Goal: Task Accomplishment & Management: Complete application form

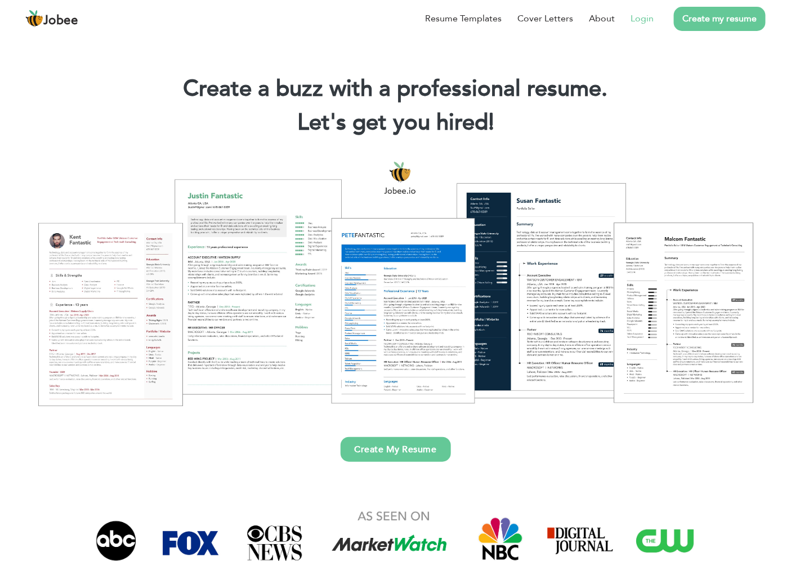
click at [622, 15] on li "Login" at bounding box center [634, 18] width 39 height 29
click at [635, 14] on link "Login" at bounding box center [642, 19] width 23 height 14
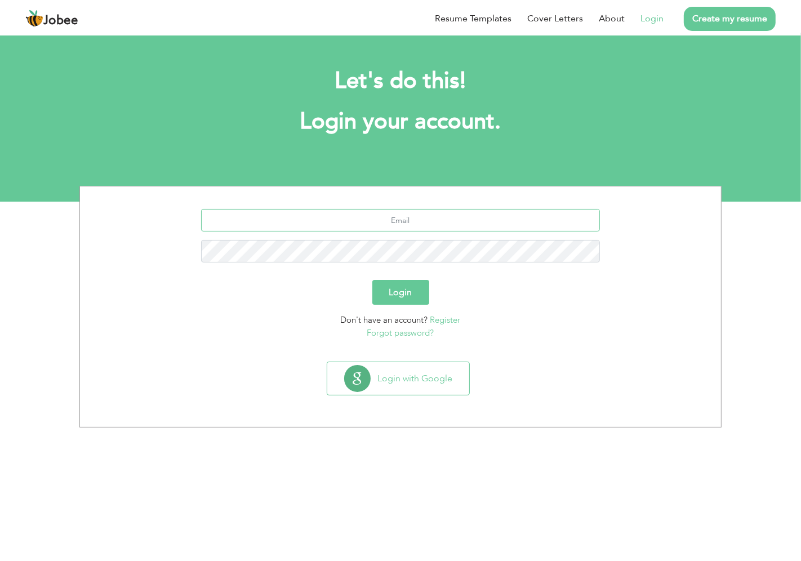
click at [403, 220] on input "text" at bounding box center [400, 220] width 399 height 23
type input "[EMAIL_ADDRESS][DOMAIN_NAME]"
click at [372, 280] on button "Login" at bounding box center [400, 292] width 57 height 25
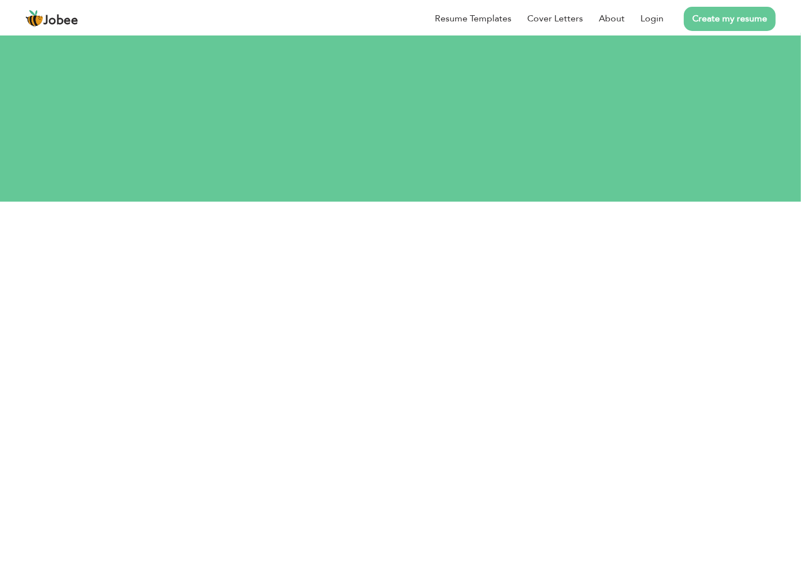
click at [372, 377] on button "Login" at bounding box center [400, 389] width 57 height 25
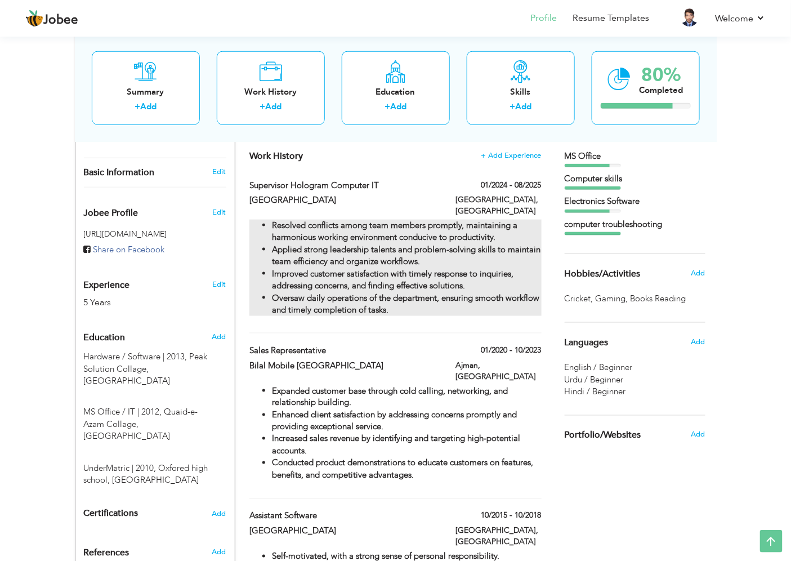
scroll to position [313, 0]
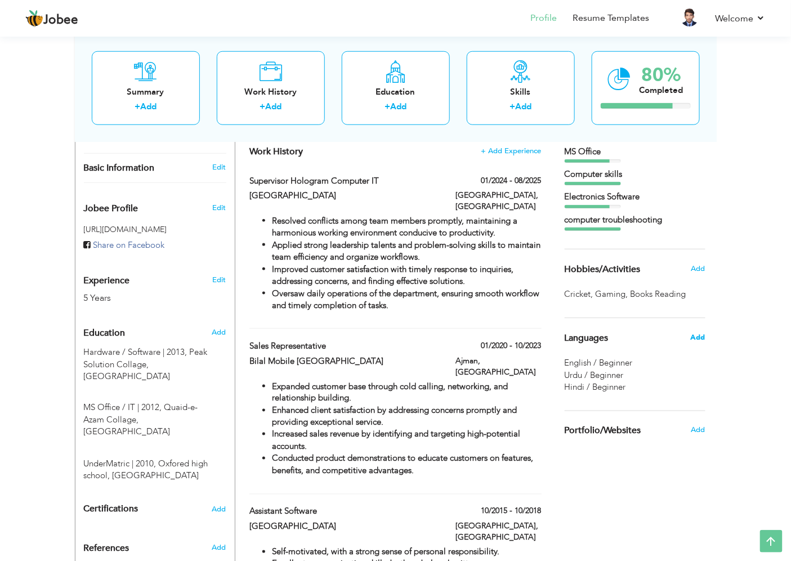
click at [697, 332] on span "Add" at bounding box center [698, 337] width 15 height 10
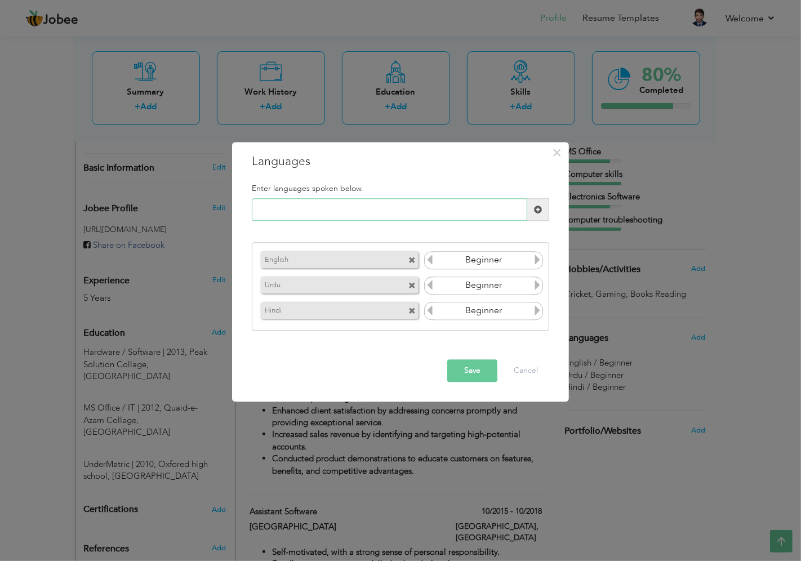
click at [466, 207] on input "text" at bounding box center [389, 210] width 275 height 23
type input "Arabic"
click at [465, 361] on button "Save" at bounding box center [472, 371] width 50 height 23
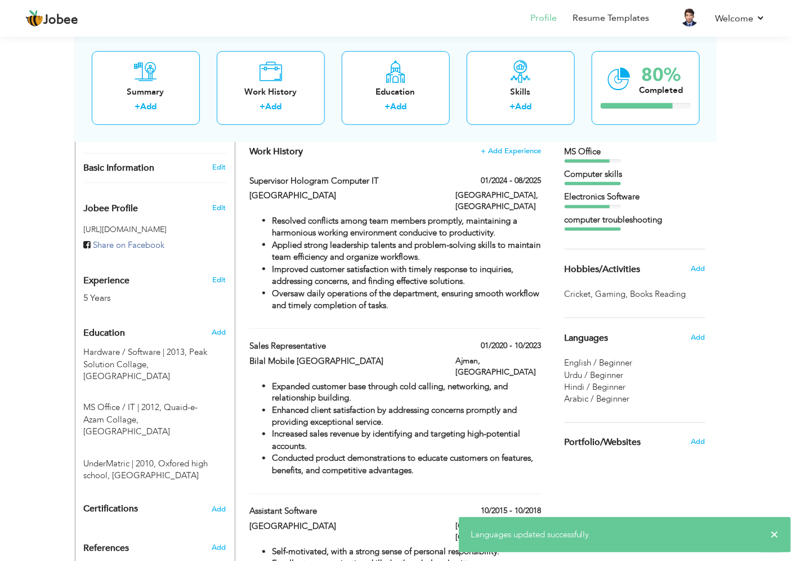
click at [620, 398] on span "Arabic / Beginner" at bounding box center [597, 399] width 65 height 11
click at [702, 337] on span "Add" at bounding box center [698, 337] width 15 height 10
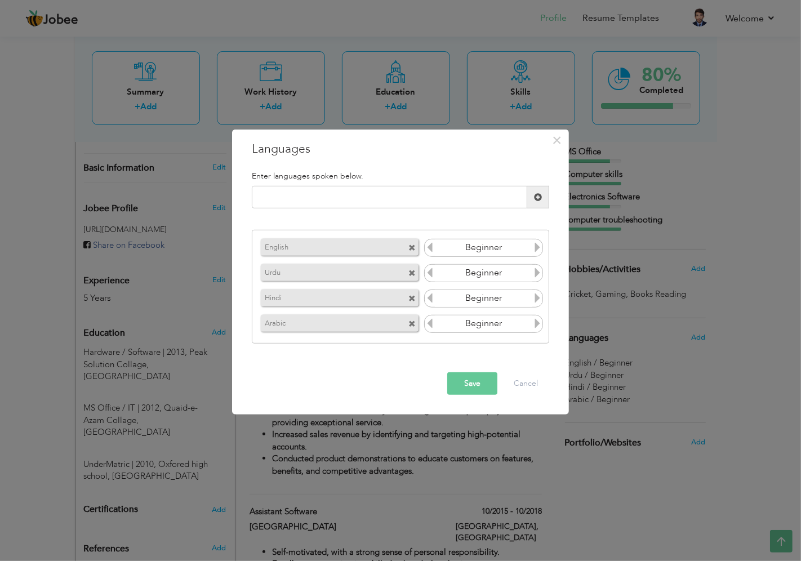
click at [536, 321] on icon at bounding box center [537, 323] width 10 height 10
click at [429, 323] on icon at bounding box center [430, 323] width 10 height 10
click at [536, 297] on icon at bounding box center [537, 298] width 10 height 10
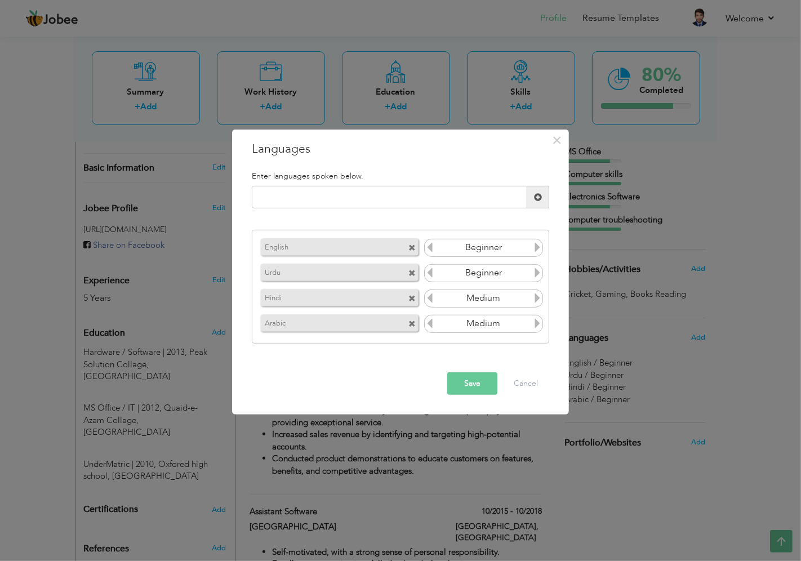
click at [536, 297] on icon at bounding box center [537, 298] width 10 height 10
click at [537, 273] on icon at bounding box center [537, 273] width 10 height 10
click at [539, 248] on icon at bounding box center [537, 247] width 10 height 10
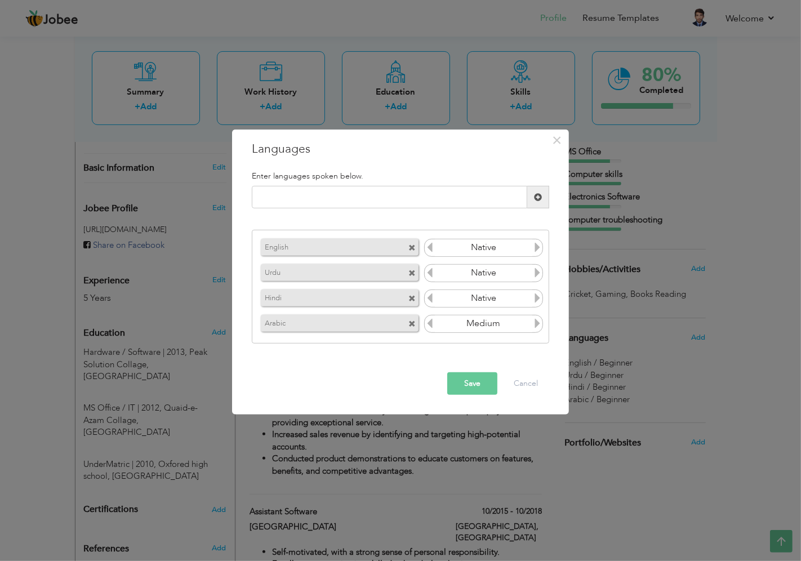
click at [489, 378] on button "Save" at bounding box center [472, 383] width 50 height 23
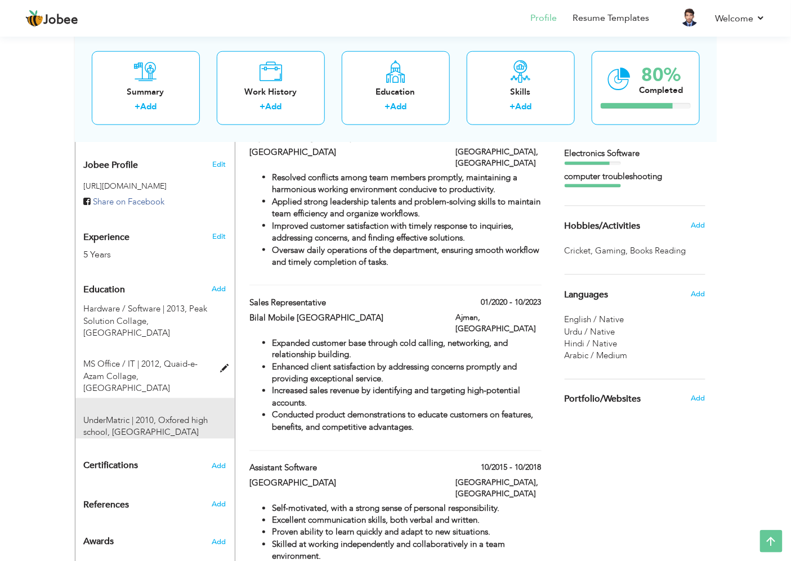
scroll to position [375, 0]
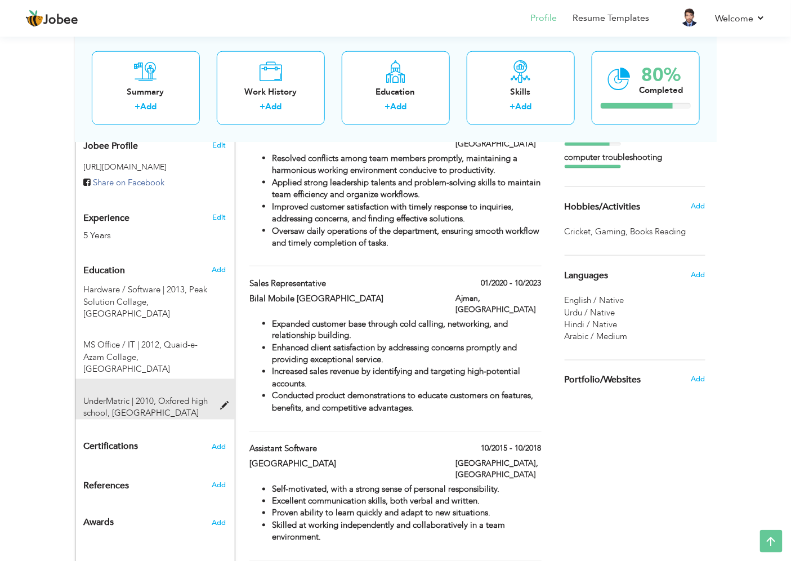
click at [220, 379] on div "UnderMatric | 2010, Oxfored high school, [GEOGRAPHIC_DATA]" at bounding box center [154, 399] width 159 height 41
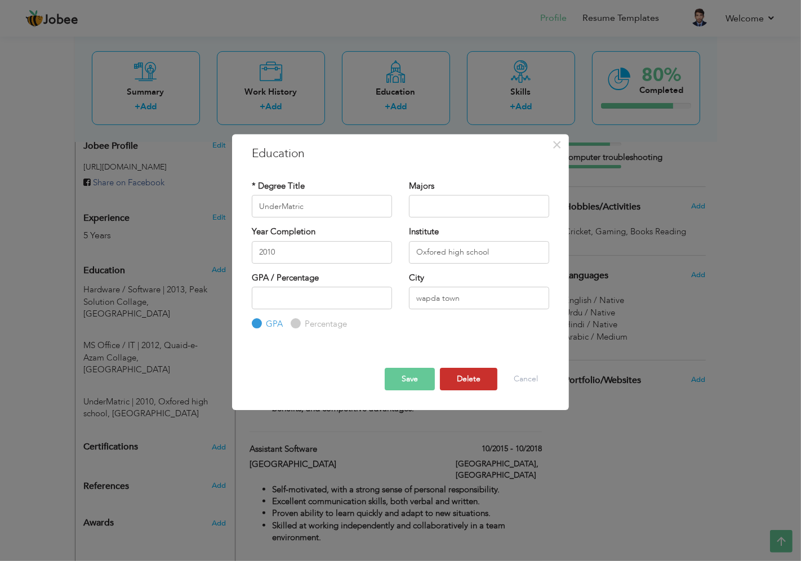
click at [465, 380] on button "Delete" at bounding box center [468, 379] width 57 height 23
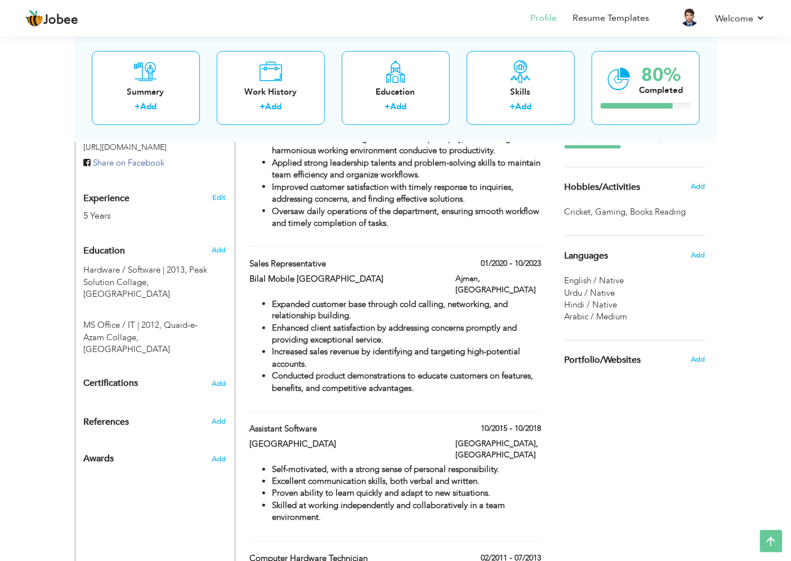
scroll to position [359, 0]
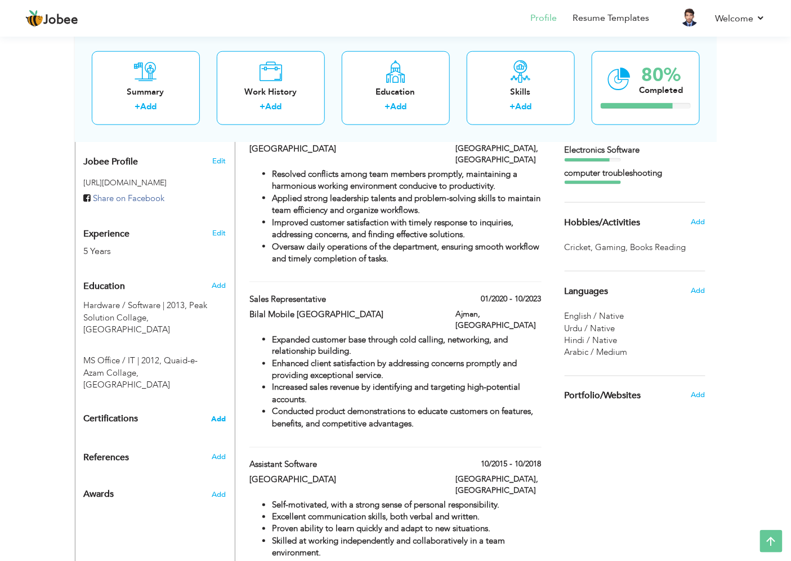
click at [223, 416] on span "Add" at bounding box center [219, 420] width 15 height 8
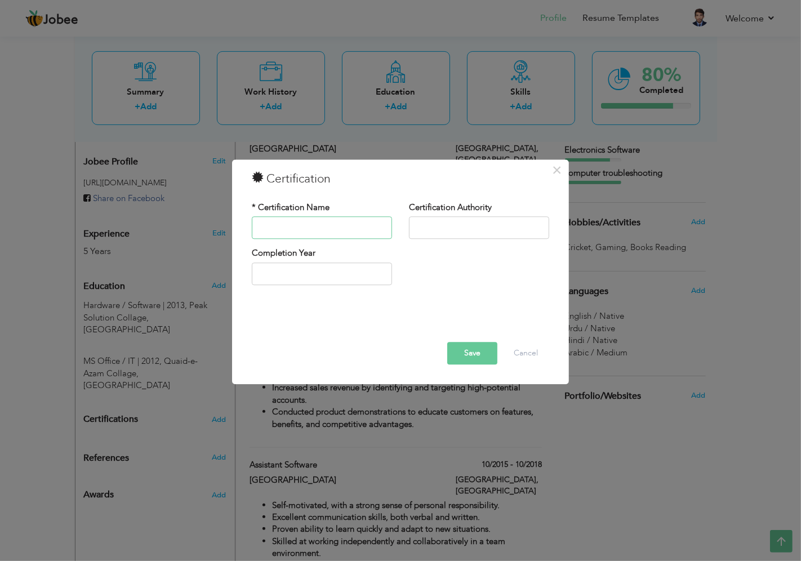
click at [308, 232] on input "text" at bounding box center [322, 228] width 140 height 23
click at [527, 350] on button "Cancel" at bounding box center [526, 354] width 47 height 23
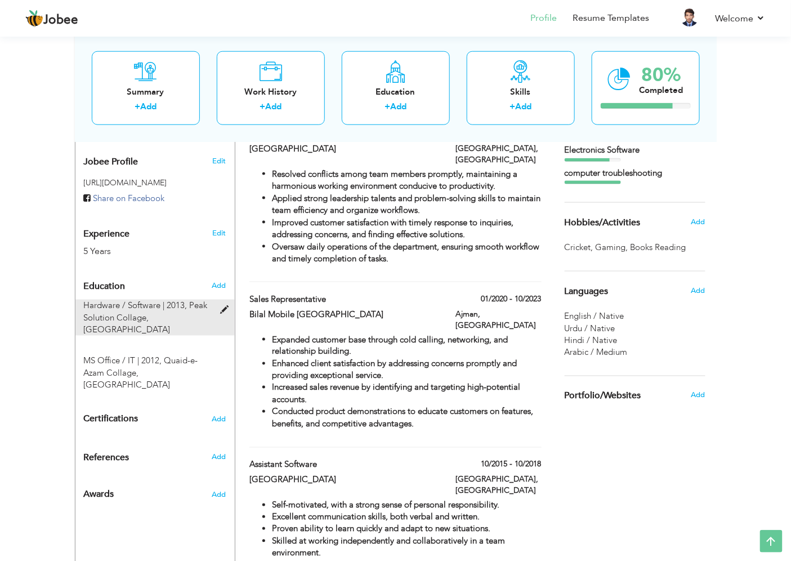
click at [196, 300] on span "Peak Solution Collage, [GEOGRAPHIC_DATA]" at bounding box center [146, 317] width 124 height 35
type input "Hardware / Software"
type input "2013"
type input "Peak Solution Collage"
type input "85"
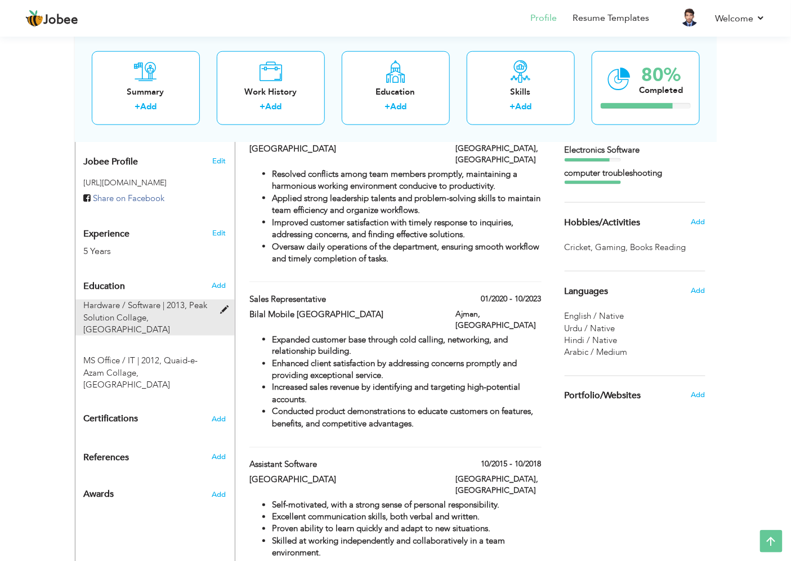
radio input "false"
radio input "true"
type input "[GEOGRAPHIC_DATA]"
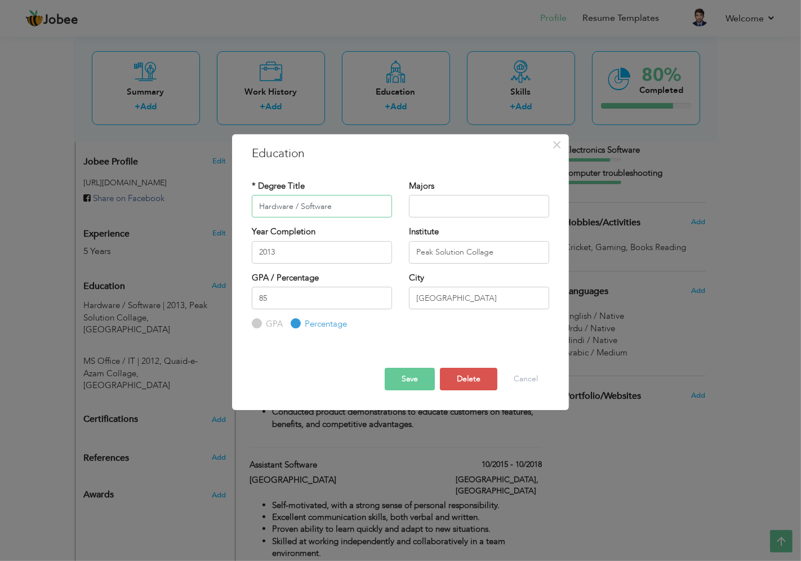
click at [354, 207] on input "Hardware / Software" at bounding box center [322, 206] width 140 height 23
click at [526, 382] on button "Cancel" at bounding box center [526, 379] width 47 height 23
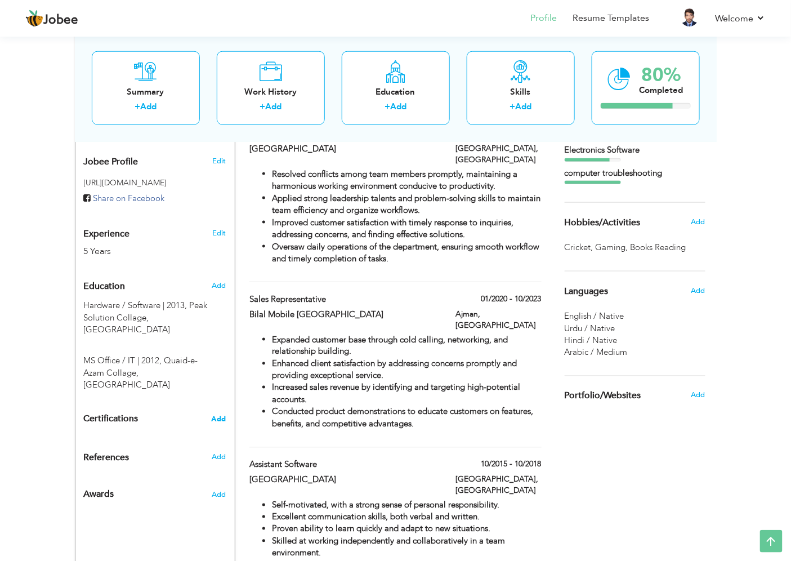
click at [221, 416] on span "Add" at bounding box center [219, 420] width 15 height 8
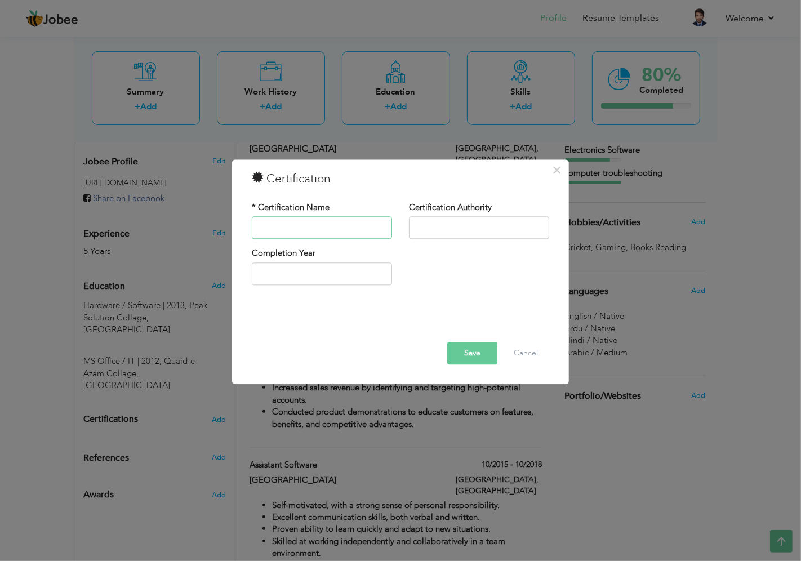
paste input "Hardware / Software"
type input "Hardware / Software"
click at [438, 229] on input "text" at bounding box center [479, 228] width 140 height 23
click at [170, 346] on div "× Certification * Certification Name Hardware / Software Certification Authorit…" at bounding box center [400, 280] width 801 height 561
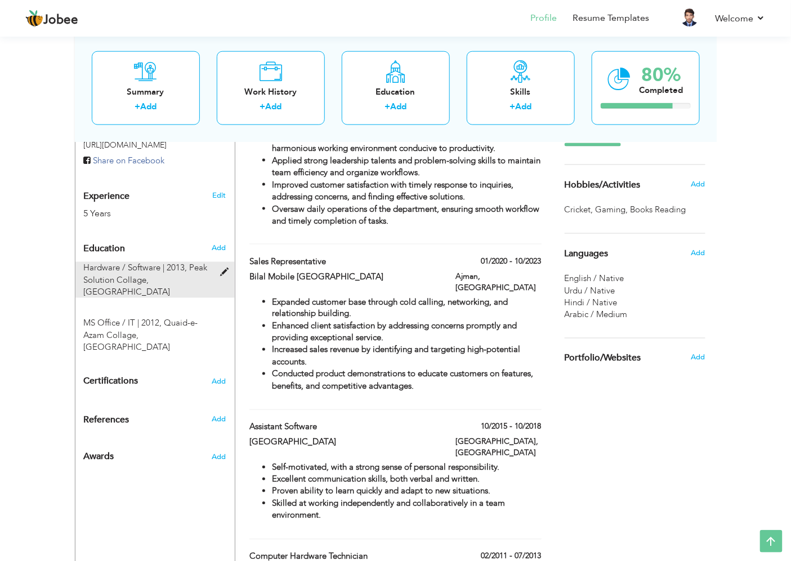
scroll to position [423, 0]
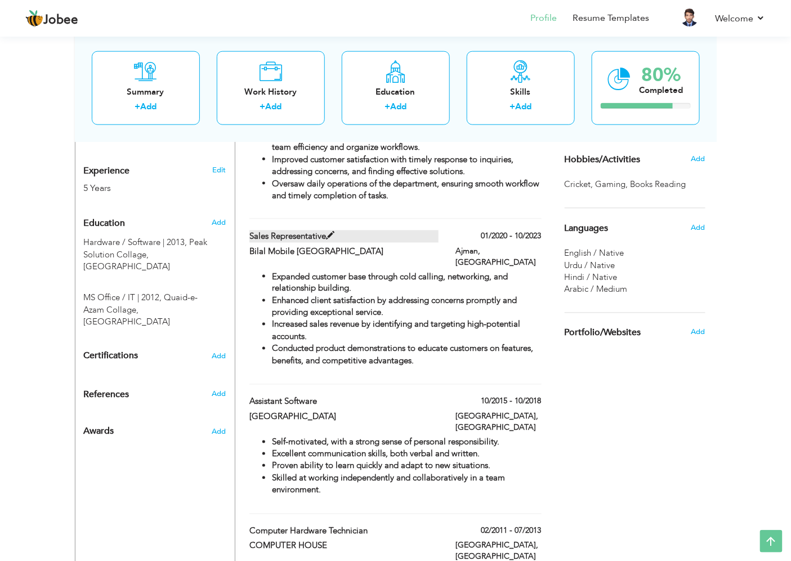
click at [424, 230] on label "Sales Representative" at bounding box center [344, 236] width 189 height 12
type input "Sales Representative"
type input "Bilal Mobile [GEOGRAPHIC_DATA]"
type input "01/2020"
type input "10/2023"
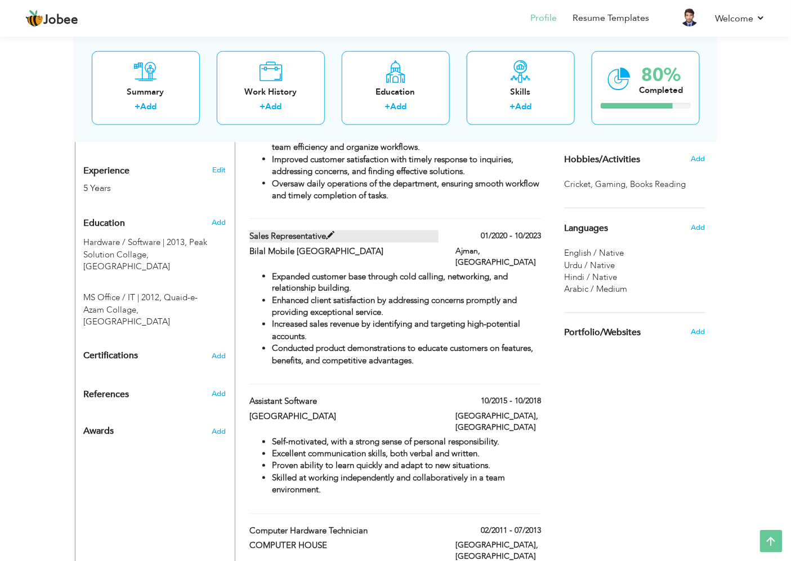
type input "[GEOGRAPHIC_DATA]"
type input "Ajman"
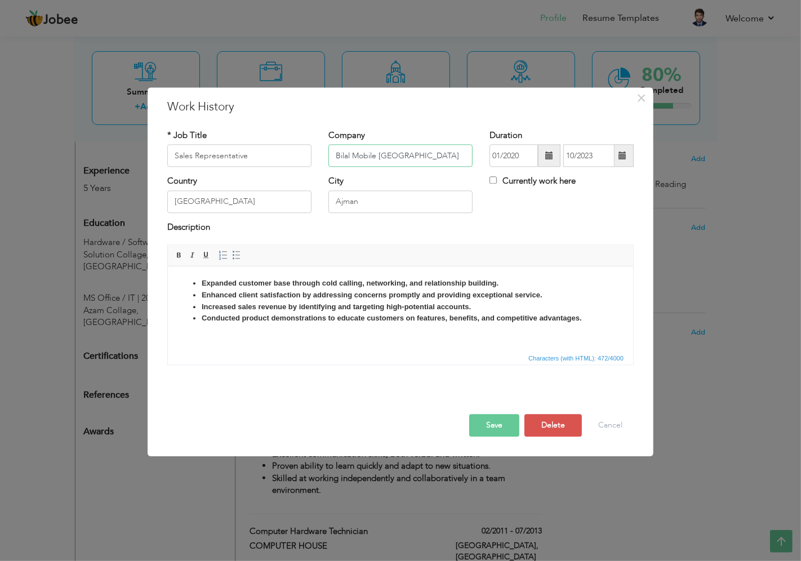
click at [425, 154] on input "Bilal Mobile [GEOGRAPHIC_DATA]" at bounding box center [400, 156] width 144 height 23
click at [638, 99] on span "×" at bounding box center [642, 98] width 10 height 20
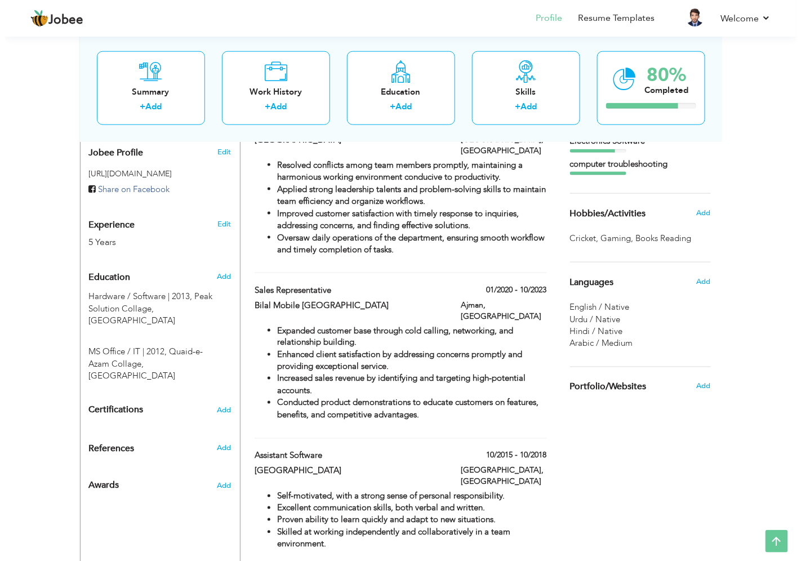
scroll to position [375, 0]
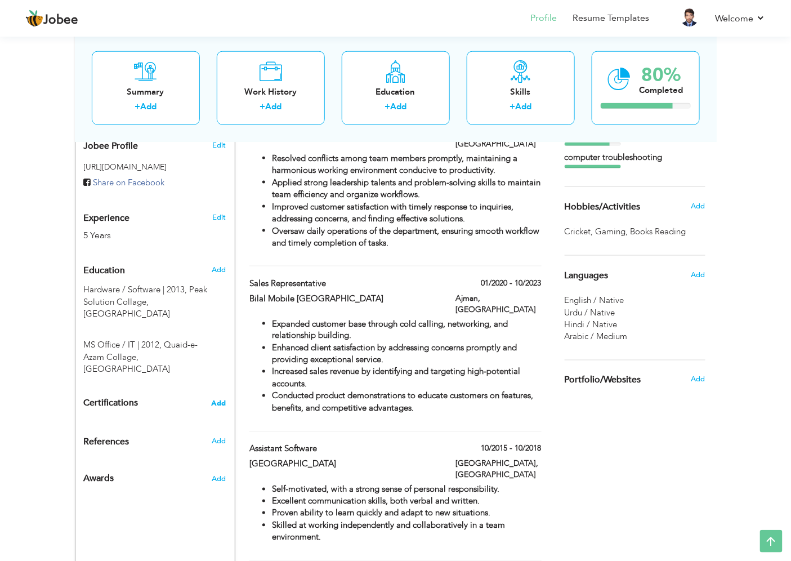
click at [218, 400] on span "Add" at bounding box center [219, 404] width 15 height 8
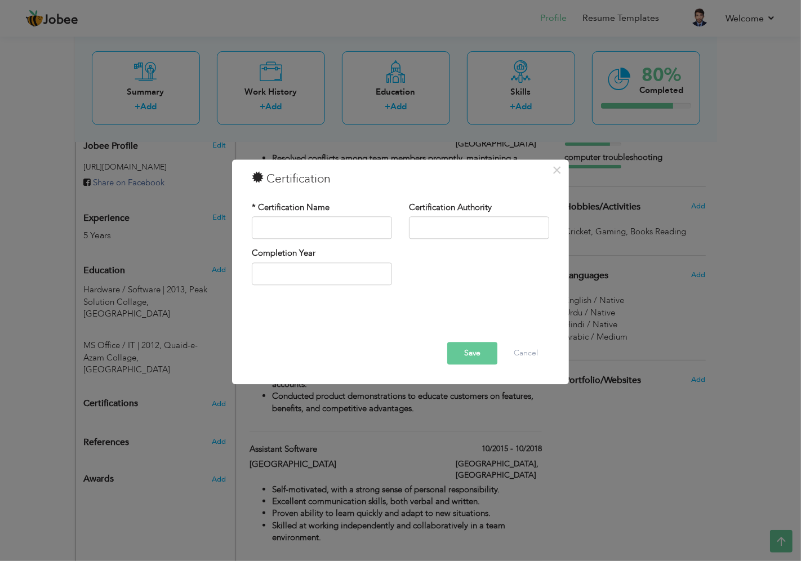
click at [166, 349] on div "× Certification * Certification Name Certification Authority Save" at bounding box center [400, 280] width 801 height 561
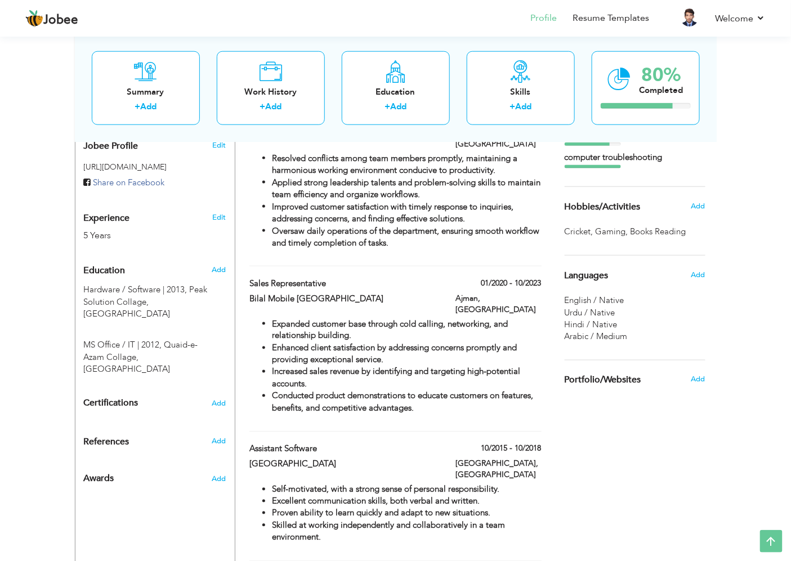
click at [184, 265] on div "Education" at bounding box center [141, 270] width 133 height 23
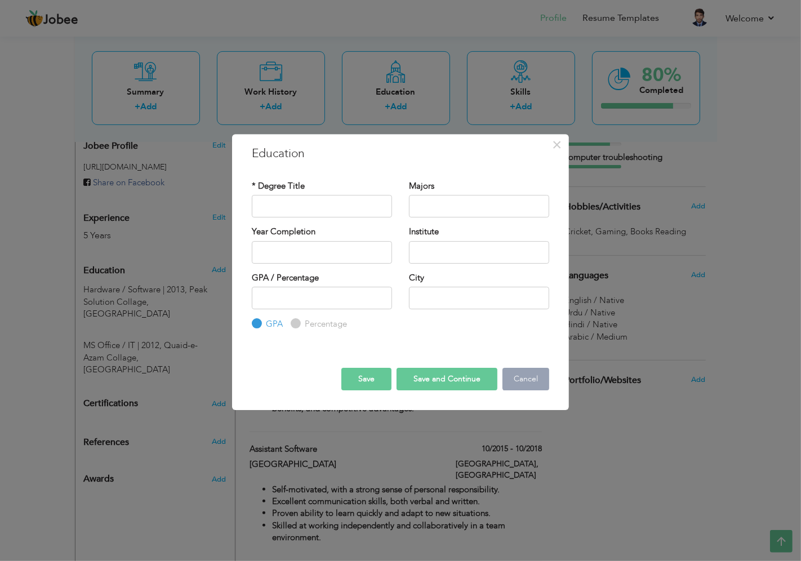
click at [543, 381] on button "Cancel" at bounding box center [526, 379] width 47 height 23
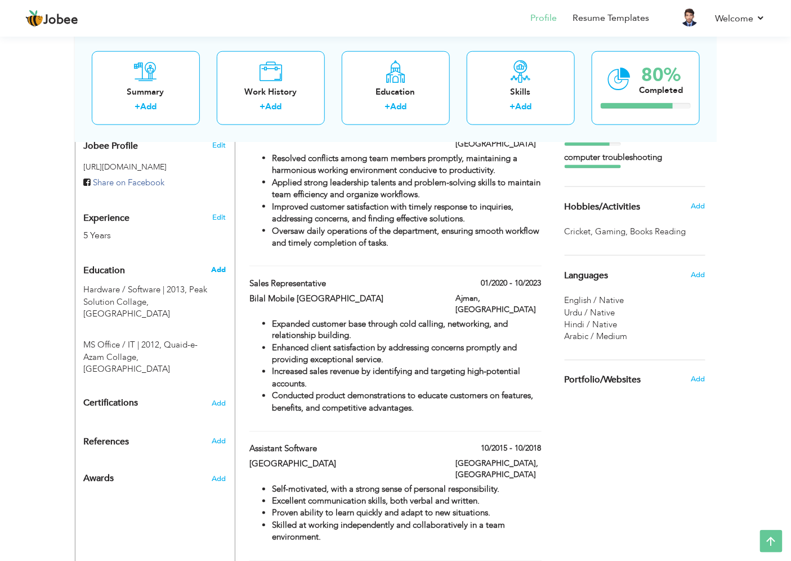
click at [223, 265] on span "Add" at bounding box center [218, 270] width 15 height 10
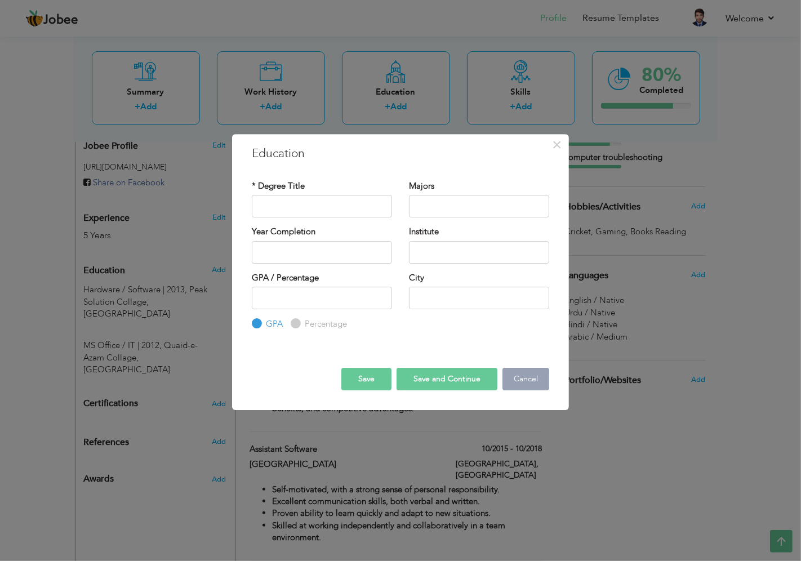
click at [530, 385] on button "Cancel" at bounding box center [526, 379] width 47 height 23
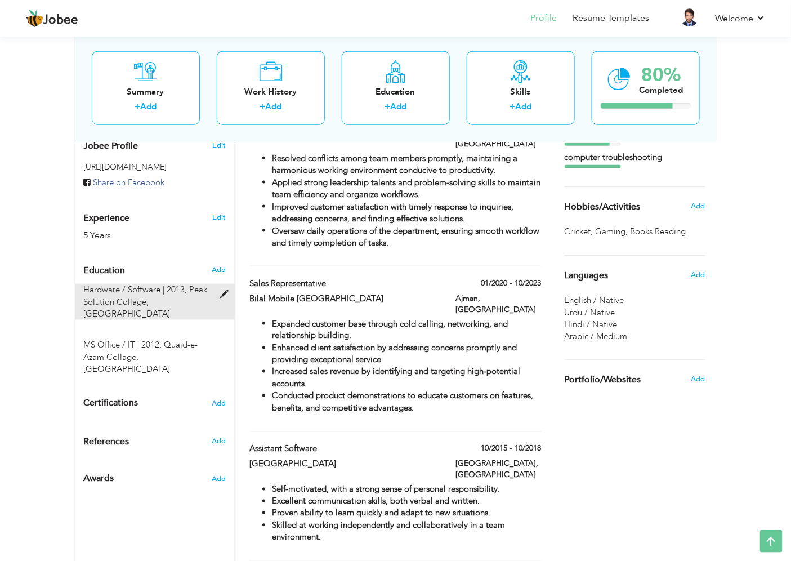
click at [225, 290] on span at bounding box center [227, 294] width 14 height 8
type input "Hardware / Software"
type input "2013"
type input "Peak Solution Collage"
type input "85"
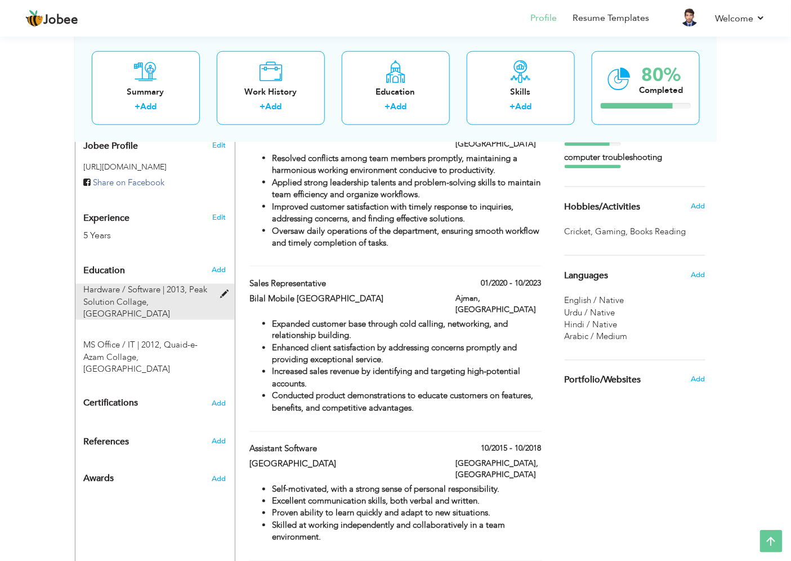
radio input "false"
radio input "true"
type input "[GEOGRAPHIC_DATA]"
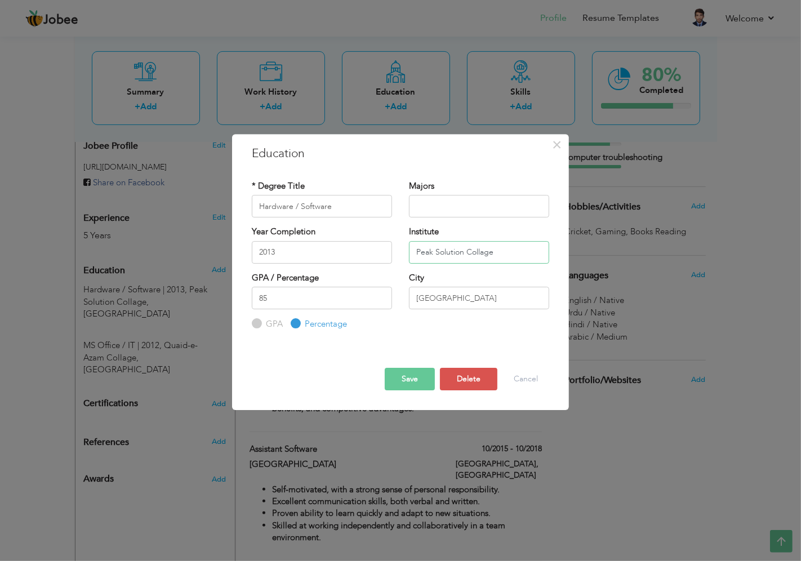
drag, startPoint x: 532, startPoint y: 256, endPoint x: 407, endPoint y: 254, distance: 125.6
click at [407, 254] on div "Institute Peak Solution Collage" at bounding box center [479, 249] width 157 height 46
click at [358, 200] on input "Hardware / Software" at bounding box center [322, 206] width 140 height 23
paste input "Peak Solution Collage"
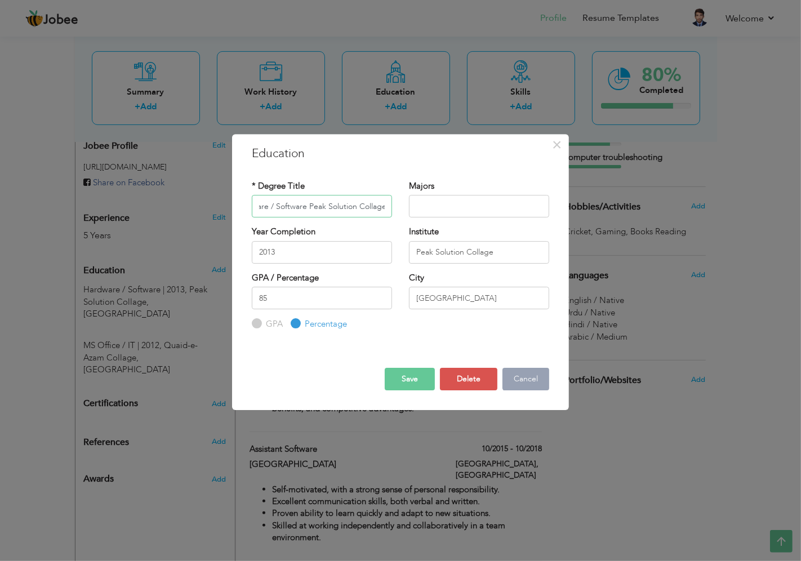
type input "Hardware / Software Peak Solution Collage"
click at [527, 379] on button "Cancel" at bounding box center [526, 379] width 47 height 23
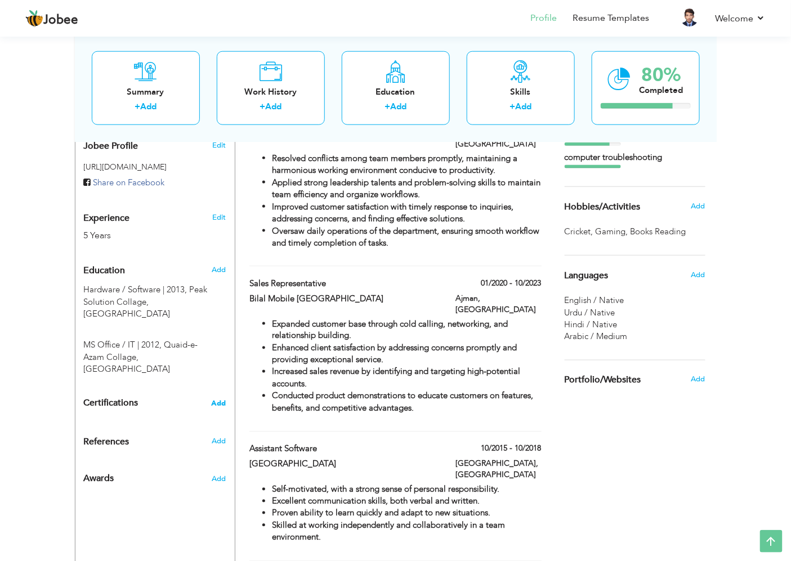
click at [222, 400] on span "Add" at bounding box center [219, 404] width 15 height 8
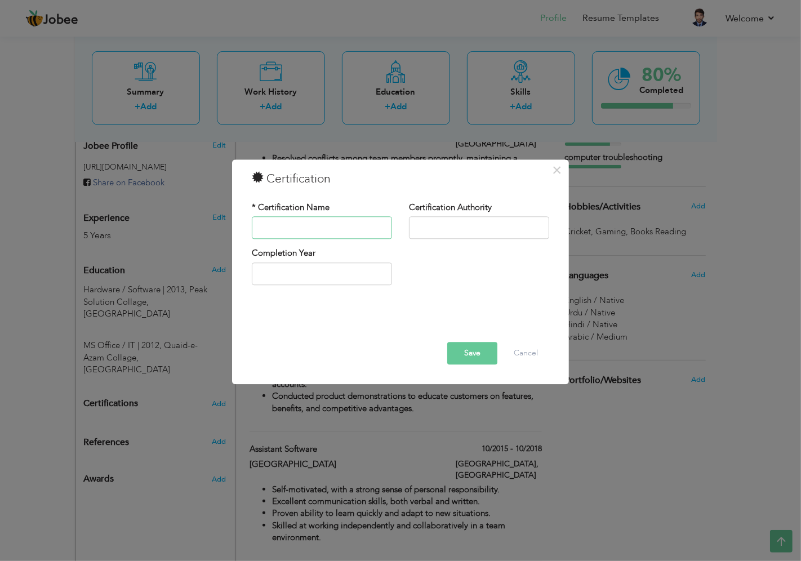
click at [306, 233] on input "text" at bounding box center [322, 228] width 140 height 23
paste input "Hardware / Software Peak Solution Collage"
drag, startPoint x: 390, startPoint y: 228, endPoint x: 305, endPoint y: 226, distance: 84.5
click at [305, 226] on input "Hardware / Software Peak Solution Collage" at bounding box center [322, 228] width 140 height 23
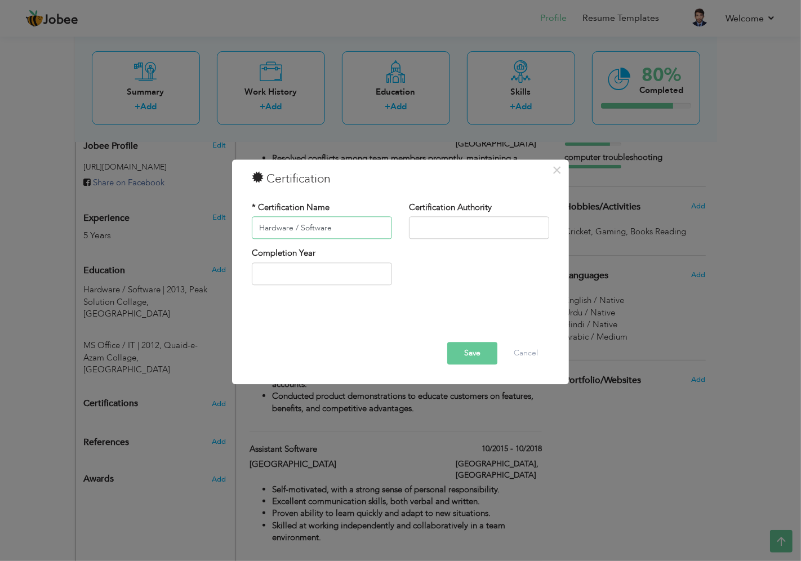
scroll to position [0, 0]
type input "Hardware / Software"
click at [463, 220] on input "text" at bounding box center [479, 228] width 140 height 23
paste input "Peak Solution Collage"
type input "Peak Solution Collage"
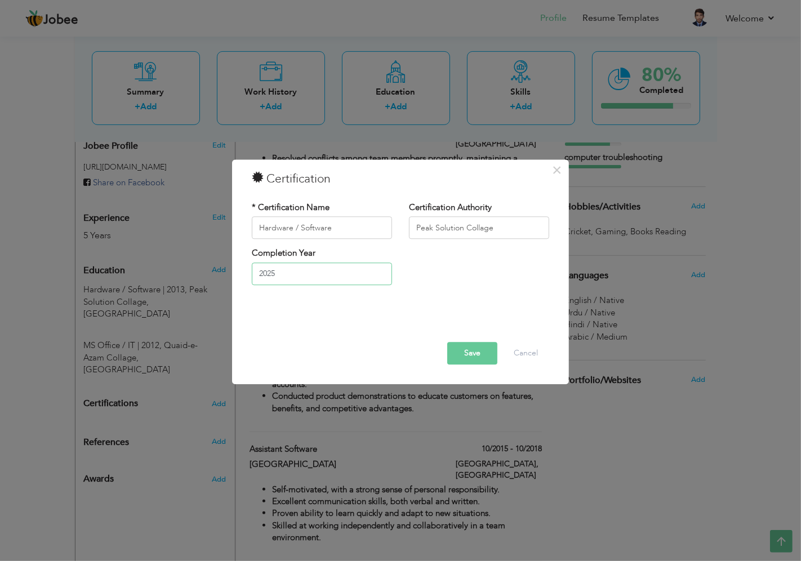
click at [367, 269] on input "2025" at bounding box center [322, 274] width 140 height 23
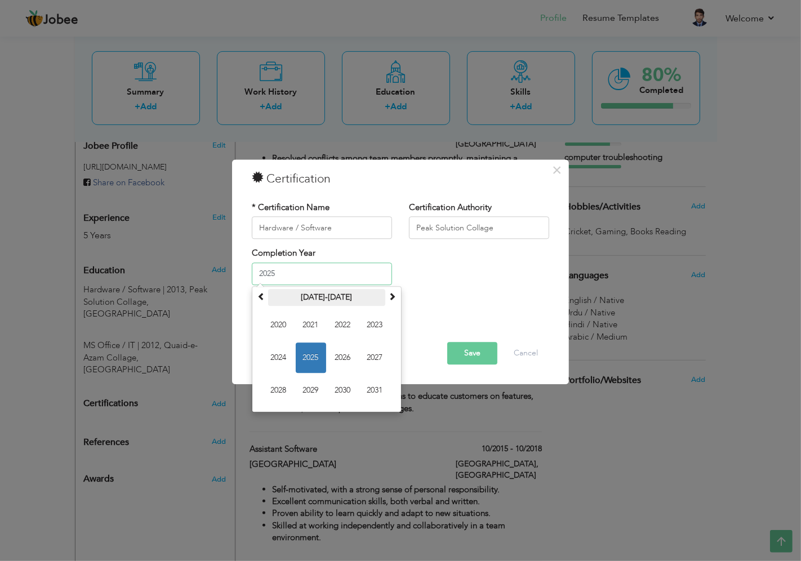
click at [268, 299] on th "[DATE]-[DATE]" at bounding box center [326, 297] width 117 height 17
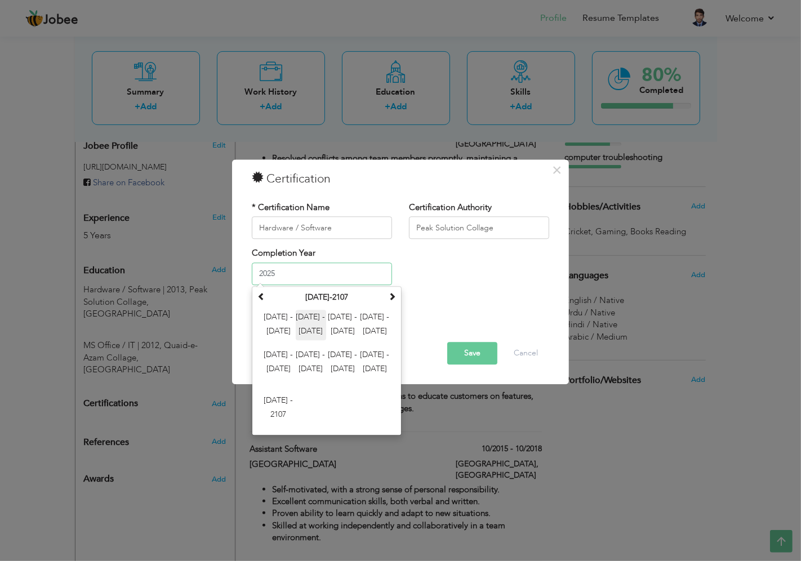
click at [311, 327] on span "[DATE] - [DATE]" at bounding box center [311, 325] width 30 height 30
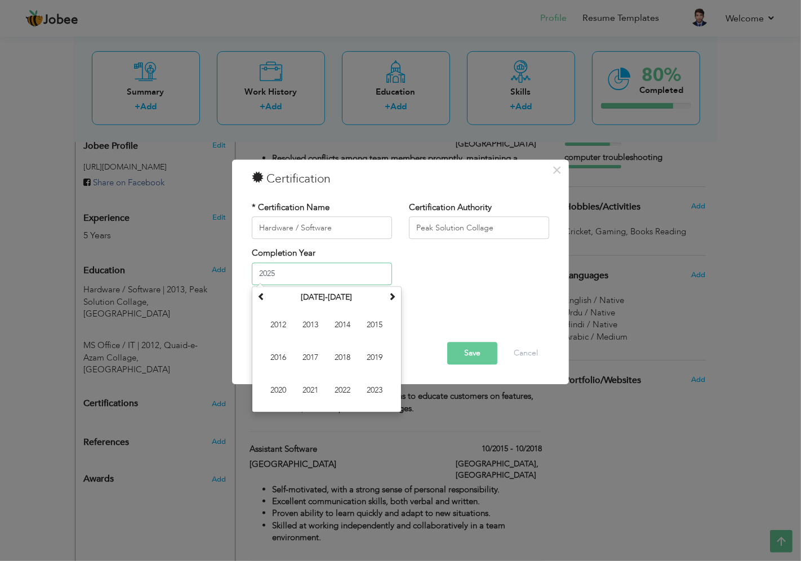
click at [309, 322] on span "2013" at bounding box center [311, 325] width 30 height 30
type input "2013"
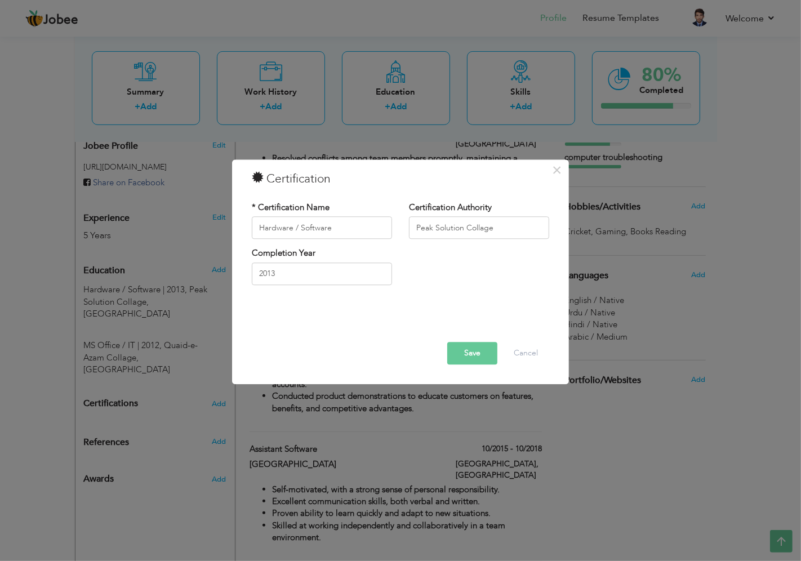
click at [482, 352] on button "Save" at bounding box center [472, 354] width 50 height 23
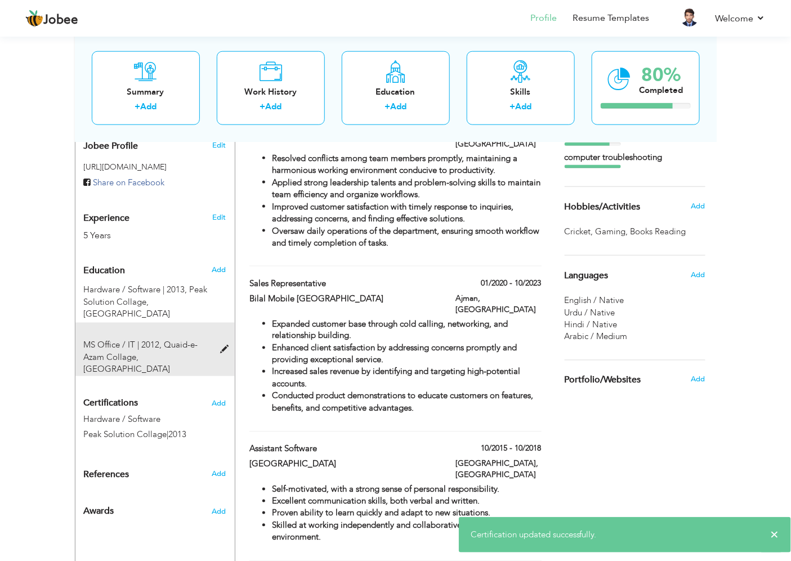
click at [221, 346] on span at bounding box center [227, 350] width 14 height 8
type input "MS Office / IT"
type input "2012"
type input "Quaid-e-Azam Collage"
type input "90"
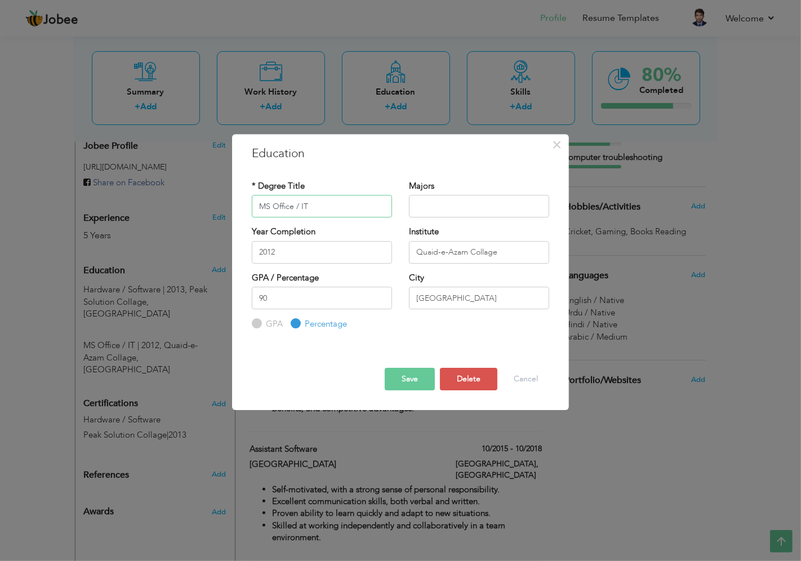
drag, startPoint x: 330, startPoint y: 207, endPoint x: 241, endPoint y: 207, distance: 89.6
click at [241, 207] on div "× Education * Degree Title MS Office / IT Majors Year Completion 2012 Institute…" at bounding box center [400, 272] width 337 height 276
drag, startPoint x: 524, startPoint y: 248, endPoint x: 407, endPoint y: 251, distance: 117.8
click at [407, 251] on div "Institute Quaid-e-Azam Collage" at bounding box center [479, 249] width 157 height 46
click at [365, 207] on input "MS Office / IT" at bounding box center [322, 206] width 140 height 23
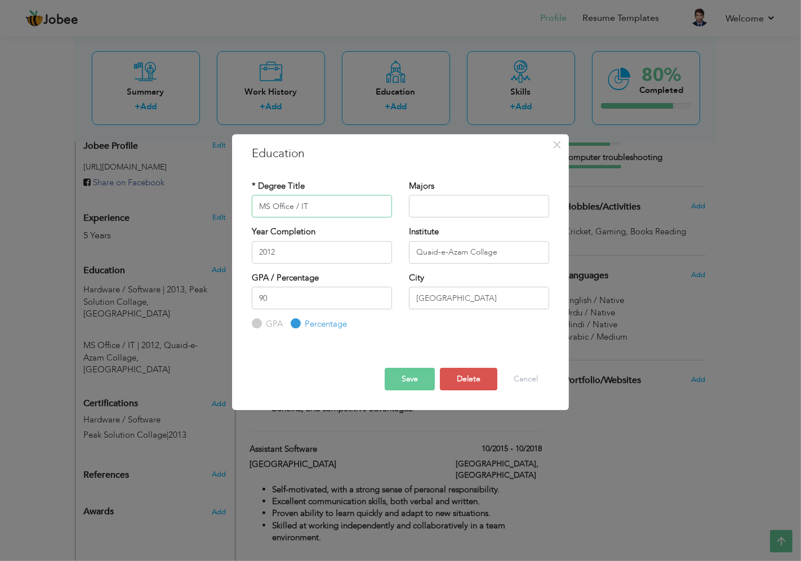
paste input "Quaid-e-Azam Collage"
type input "MS Office / IT Quaid-e-Azam Collage"
click at [537, 379] on button "Cancel" at bounding box center [526, 379] width 47 height 23
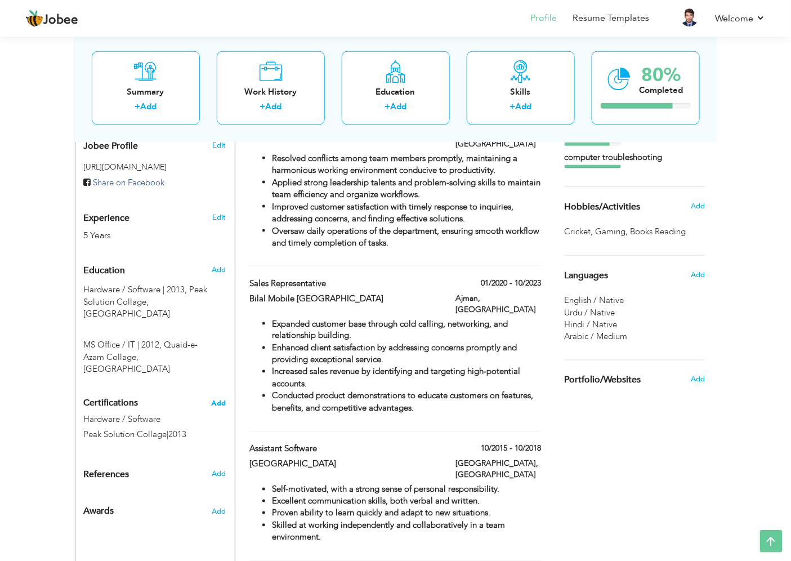
click at [221, 400] on span "Add" at bounding box center [219, 404] width 15 height 8
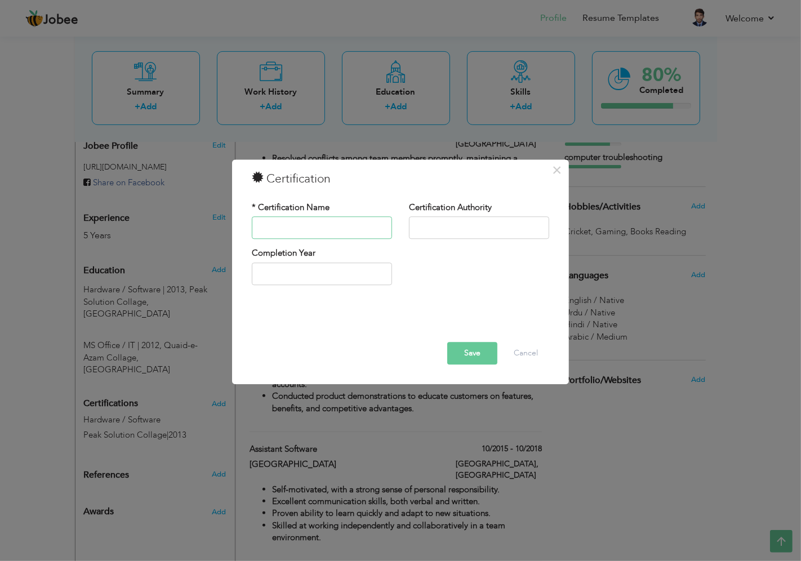
click at [295, 224] on input "text" at bounding box center [322, 228] width 140 height 23
paste input "MS Office / IT Quaid-e-Azam Collage"
drag, startPoint x: 389, startPoint y: 228, endPoint x: 302, endPoint y: 229, distance: 87.3
click at [302, 229] on input "MS Office / IT Quaid-e-Azam Collage" at bounding box center [322, 228] width 140 height 23
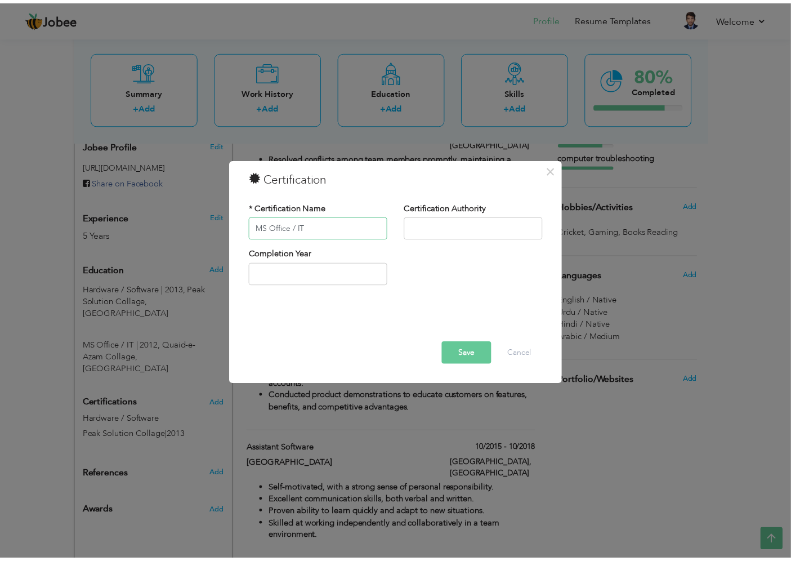
scroll to position [0, 0]
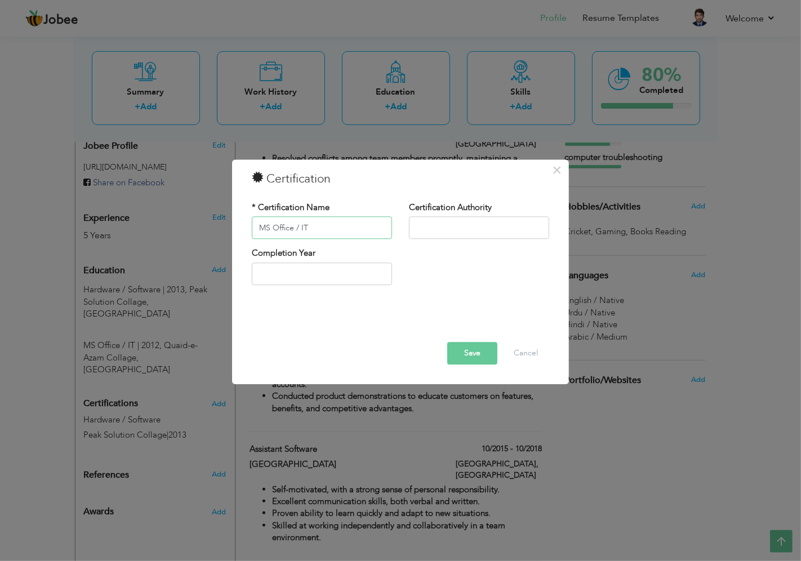
type input "MS Office / IT"
click at [465, 224] on input "text" at bounding box center [479, 228] width 140 height 23
paste input "Quaid-e-Azam Collage"
type input "Quaid-e-Azam Collage"
click at [308, 277] on input "text" at bounding box center [322, 274] width 140 height 23
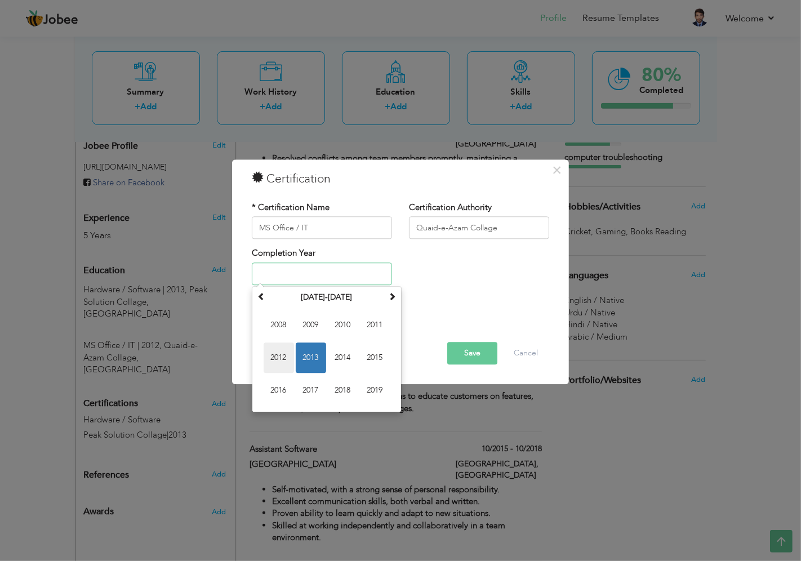
click at [280, 350] on span "2012" at bounding box center [279, 358] width 30 height 30
type input "2012"
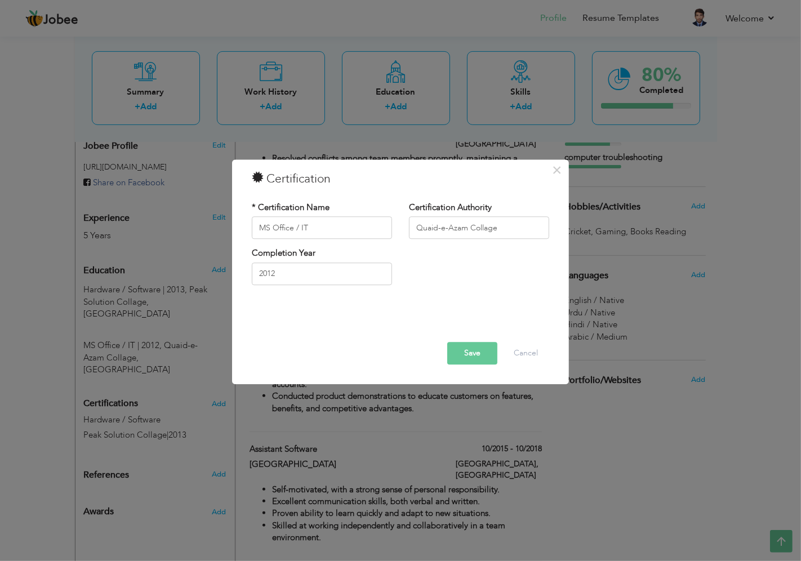
click at [479, 356] on button "Save" at bounding box center [472, 354] width 50 height 23
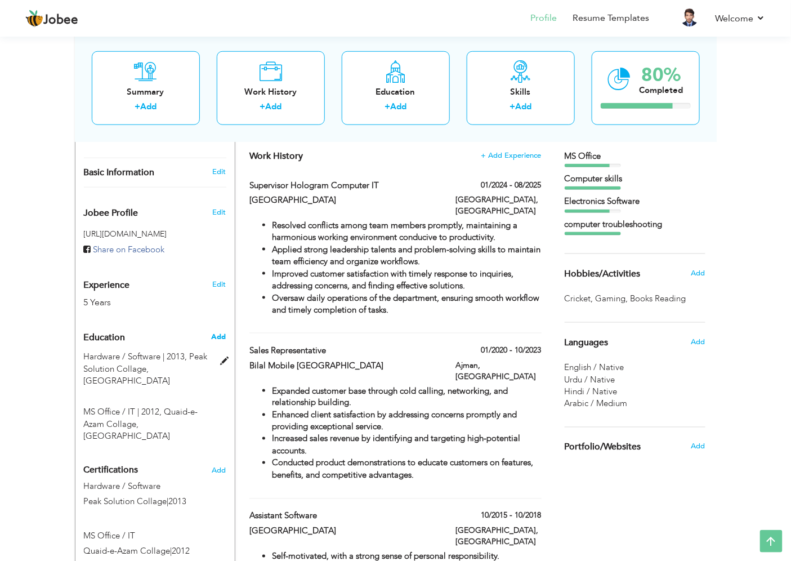
scroll to position [297, 0]
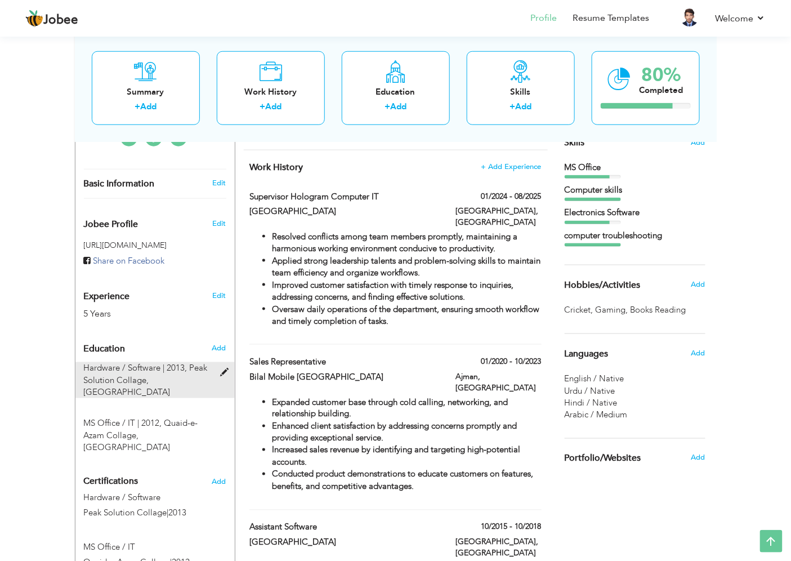
click at [221, 368] on span at bounding box center [227, 372] width 14 height 8
type input "Hardware / Software"
type input "2013"
type input "Peak Solution Collage"
type input "85"
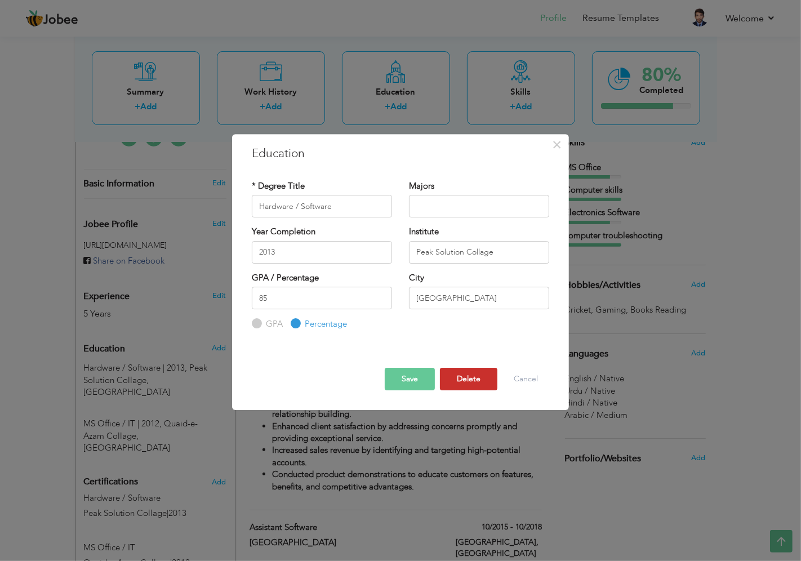
click at [483, 381] on button "Delete" at bounding box center [468, 379] width 57 height 23
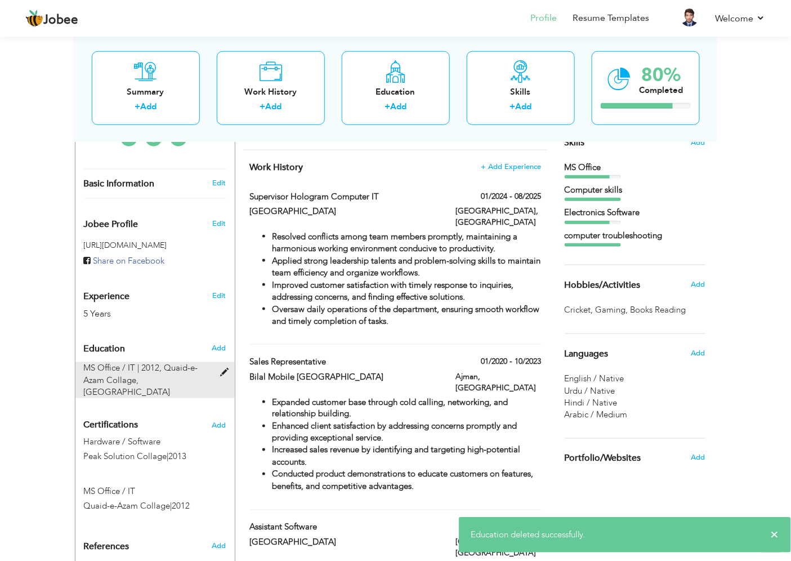
click at [221, 368] on span at bounding box center [227, 372] width 14 height 8
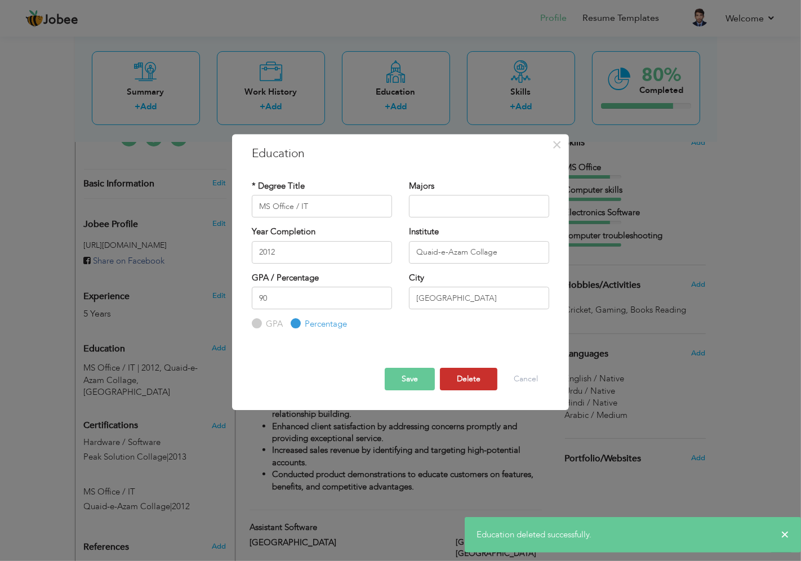
click at [473, 385] on button "Delete" at bounding box center [468, 379] width 57 height 23
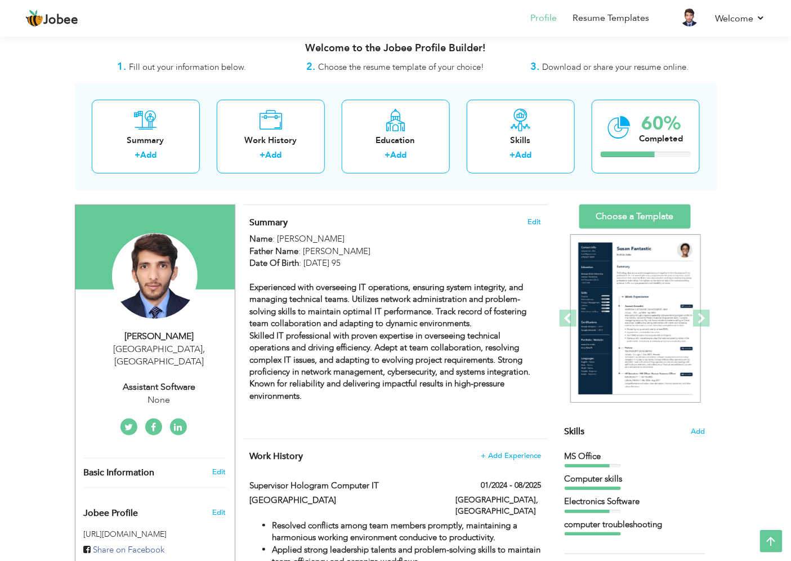
scroll to position [0, 0]
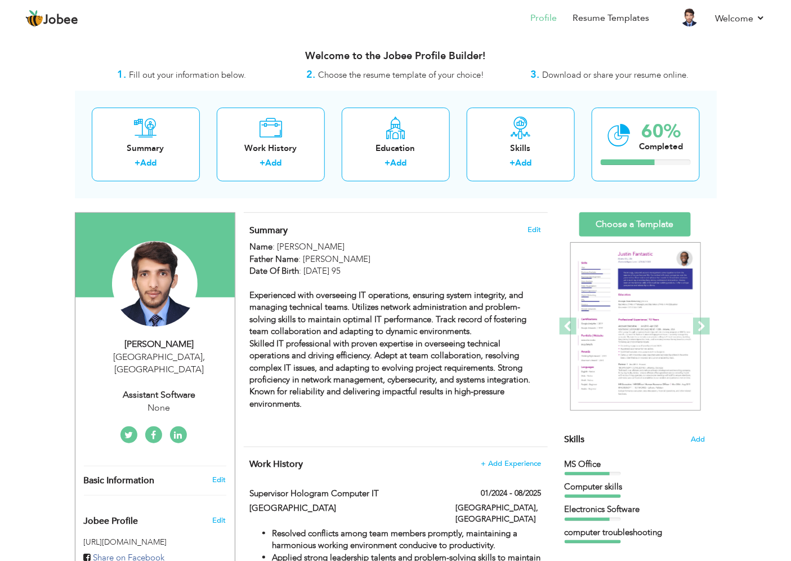
click at [597, 75] on span "Download or share your resume online." at bounding box center [616, 74] width 146 height 11
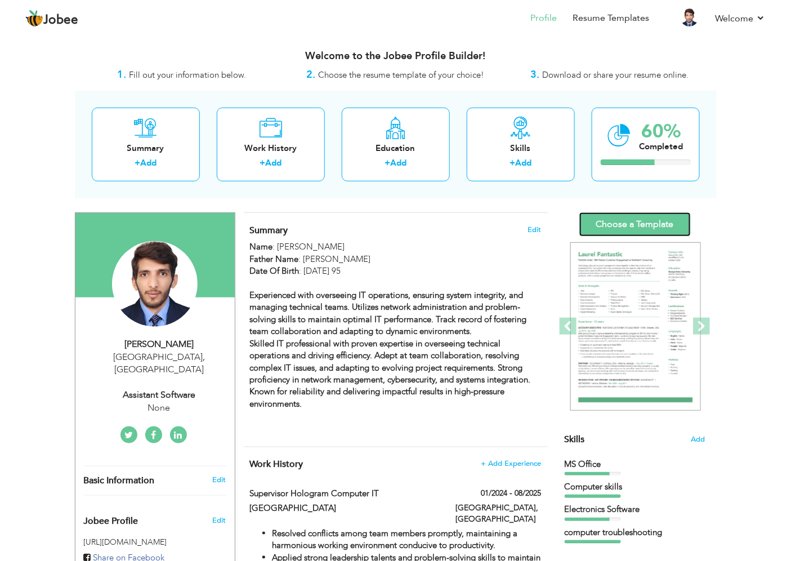
click at [635, 215] on link "Choose a Template" at bounding box center [636, 224] width 112 height 24
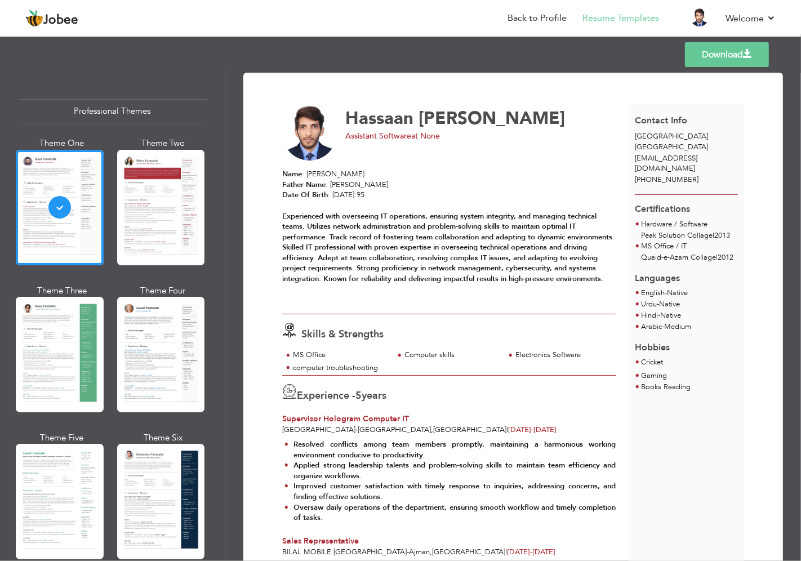
click at [714, 57] on link "Download" at bounding box center [727, 54] width 84 height 25
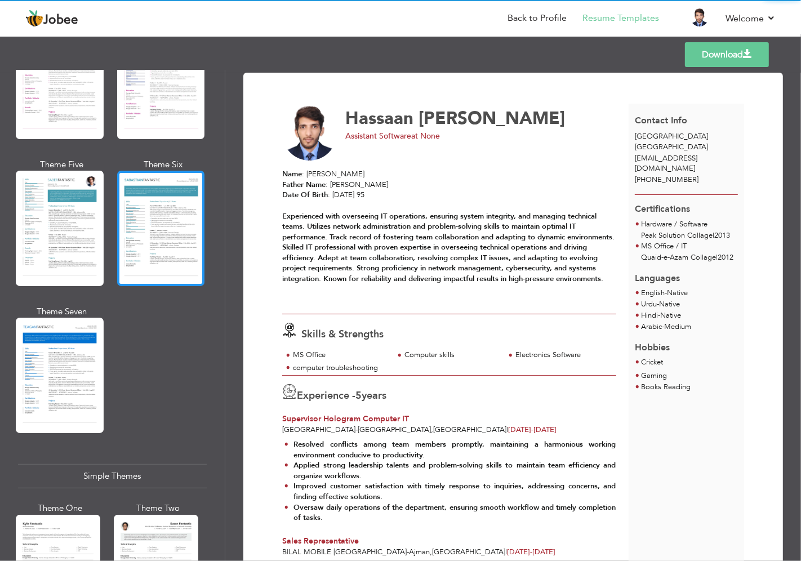
scroll to position [1811, 0]
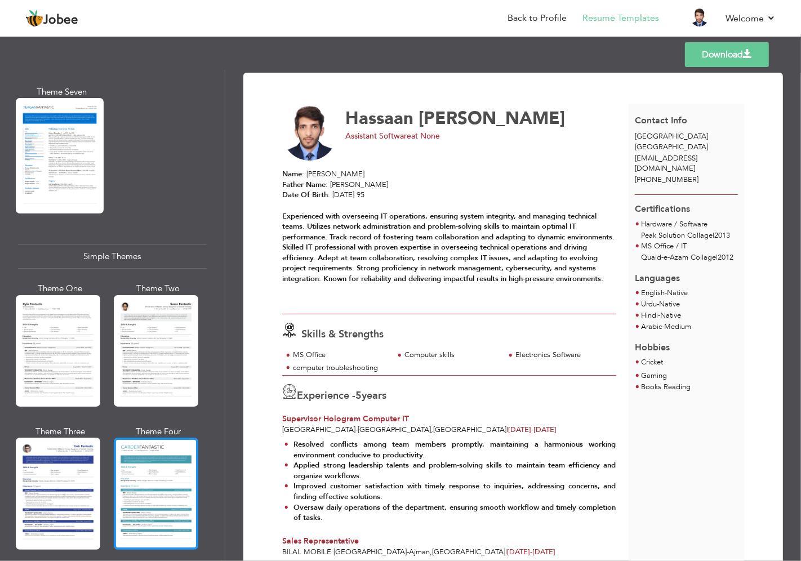
click at [160, 447] on div at bounding box center [156, 494] width 85 height 112
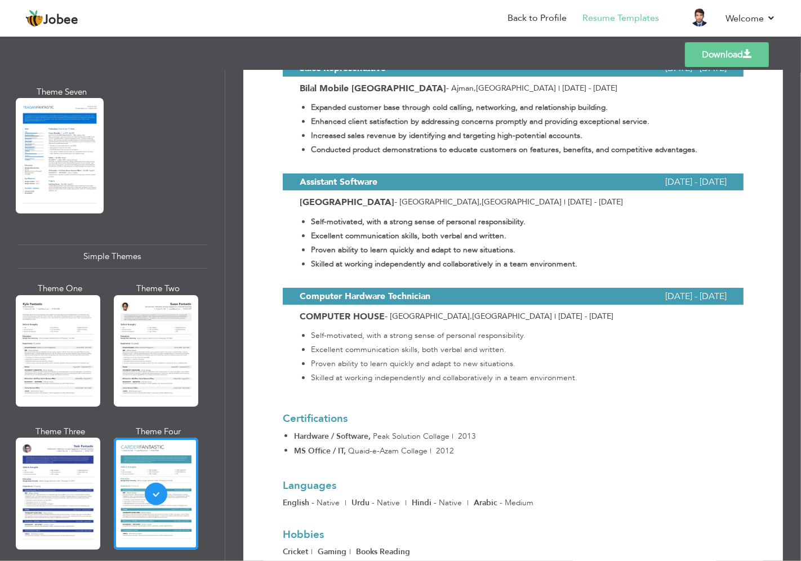
scroll to position [582, 0]
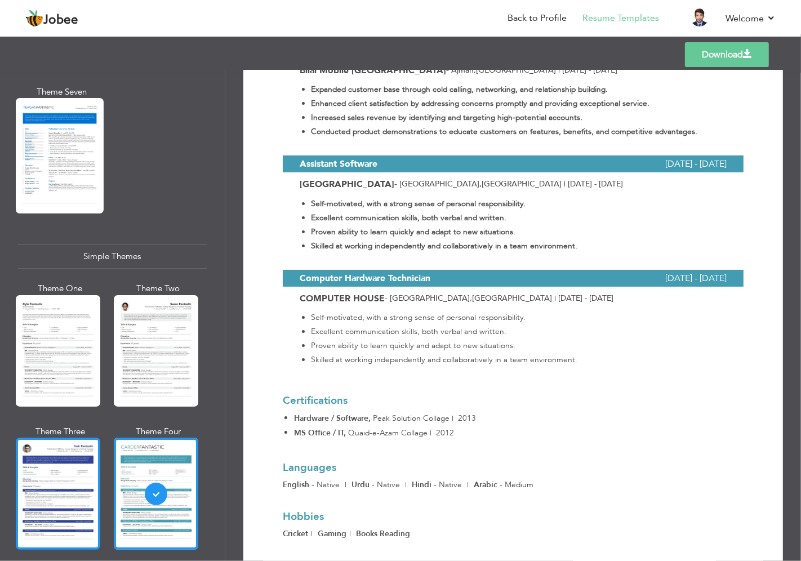
click at [90, 457] on div at bounding box center [58, 494] width 85 height 112
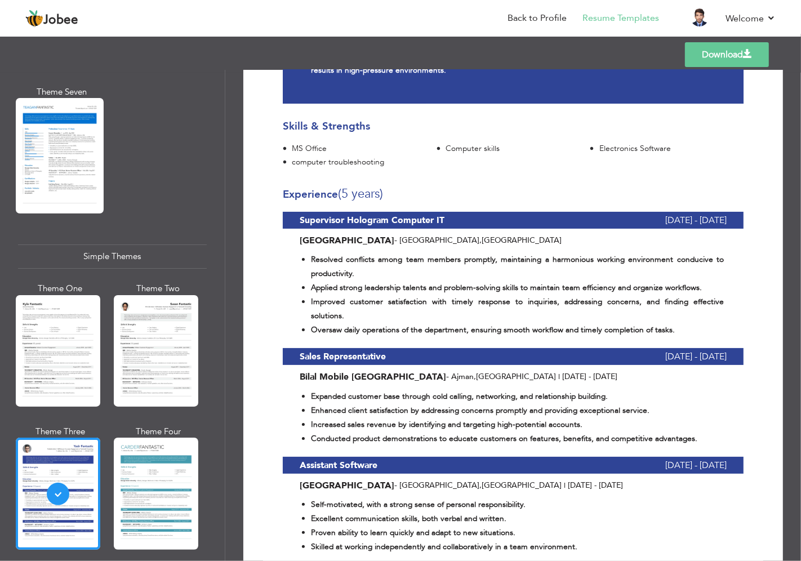
scroll to position [562, 0]
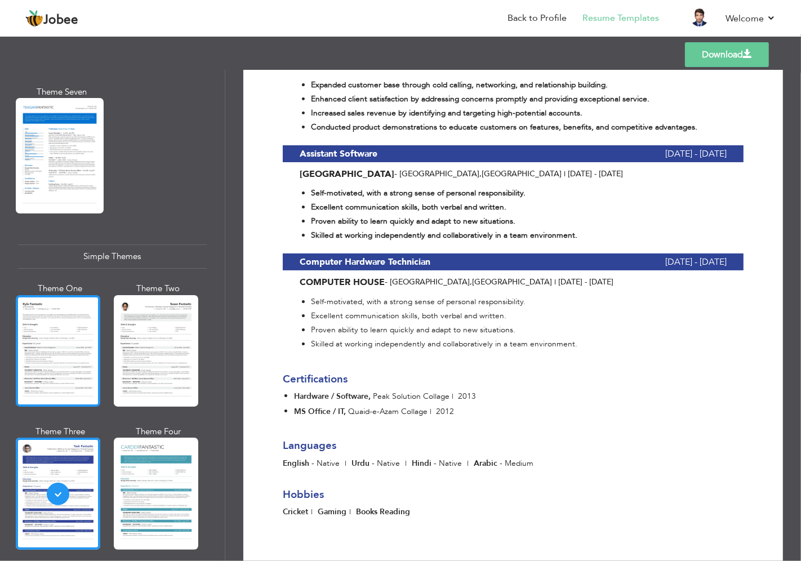
click at [104, 331] on div "Theme One Theme Two Theme Three Theme Four" at bounding box center [109, 426] width 183 height 286
click at [65, 336] on div at bounding box center [58, 351] width 85 height 112
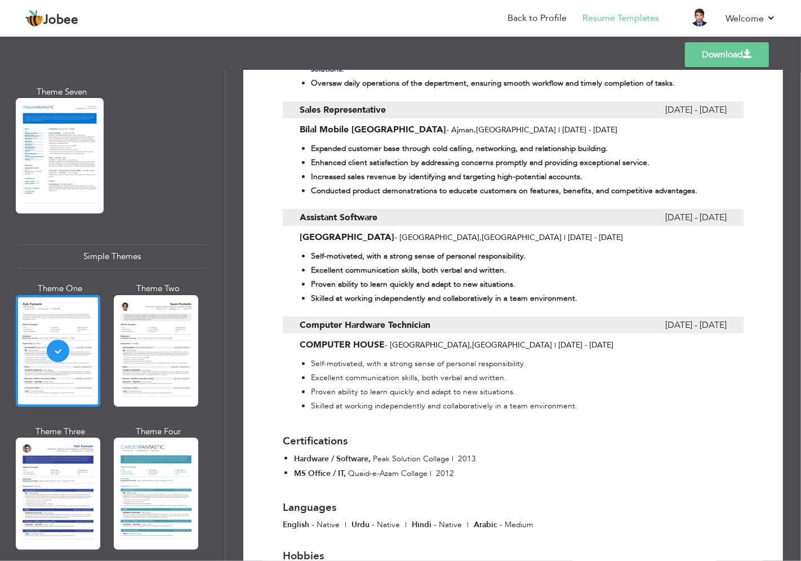
scroll to position [550, 0]
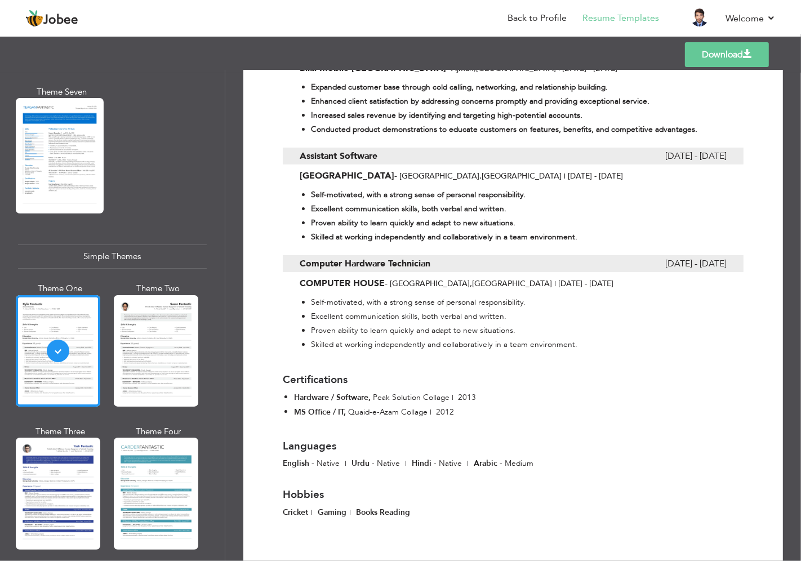
click at [209, 335] on div "Professional Themes Theme One Theme Two Theme Three Theme Six" at bounding box center [112, 315] width 225 height 491
click at [161, 331] on div at bounding box center [156, 351] width 85 height 112
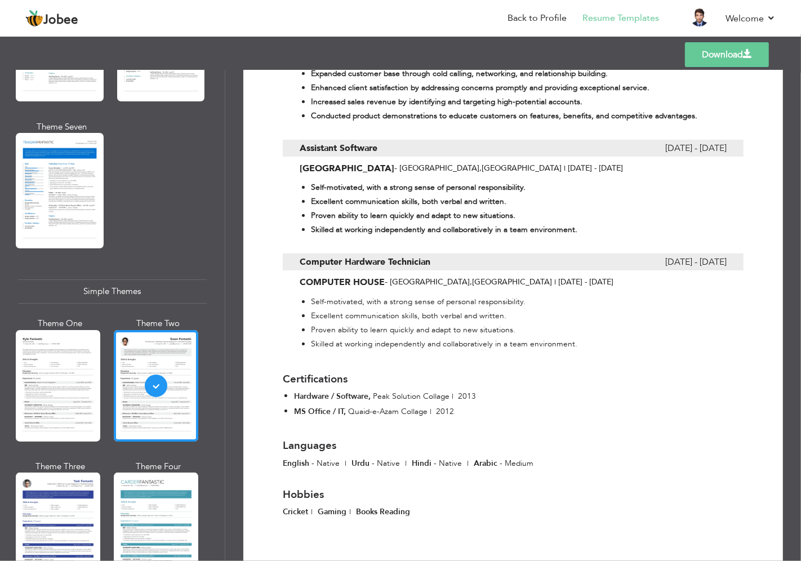
scroll to position [1748, 0]
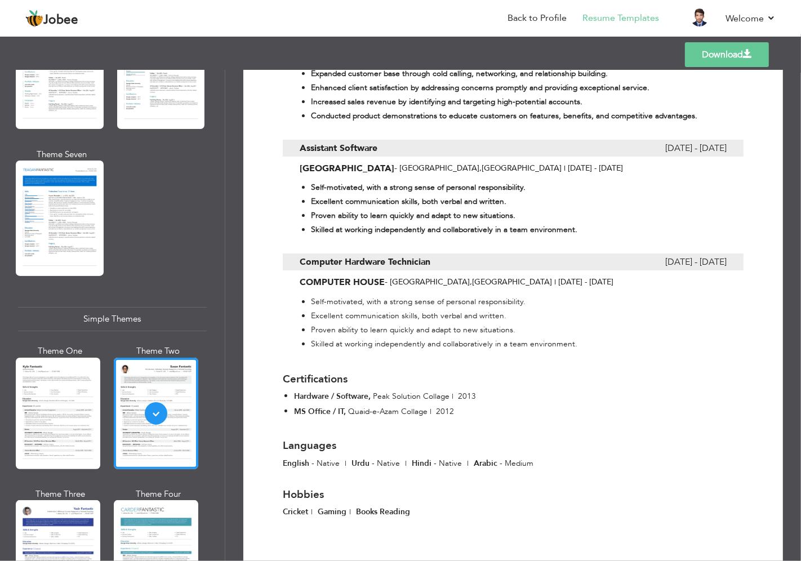
click at [173, 500] on div at bounding box center [156, 556] width 85 height 112
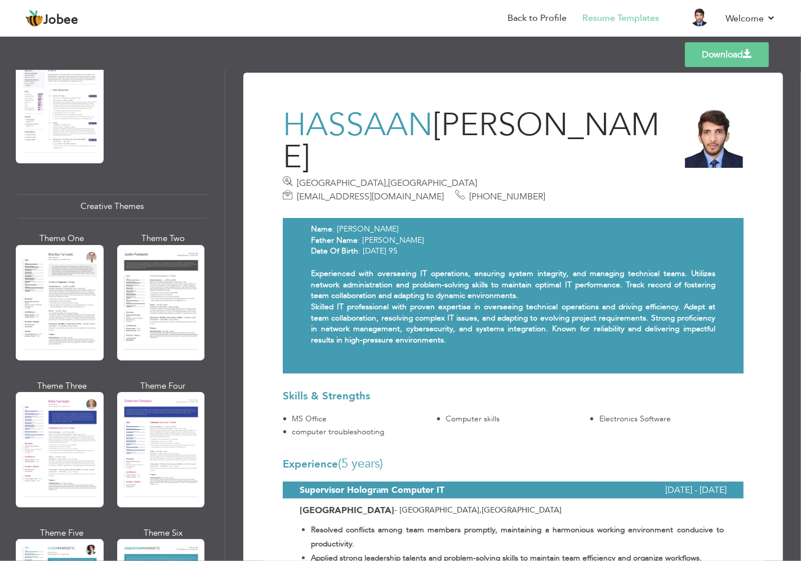
scroll to position [997, 0]
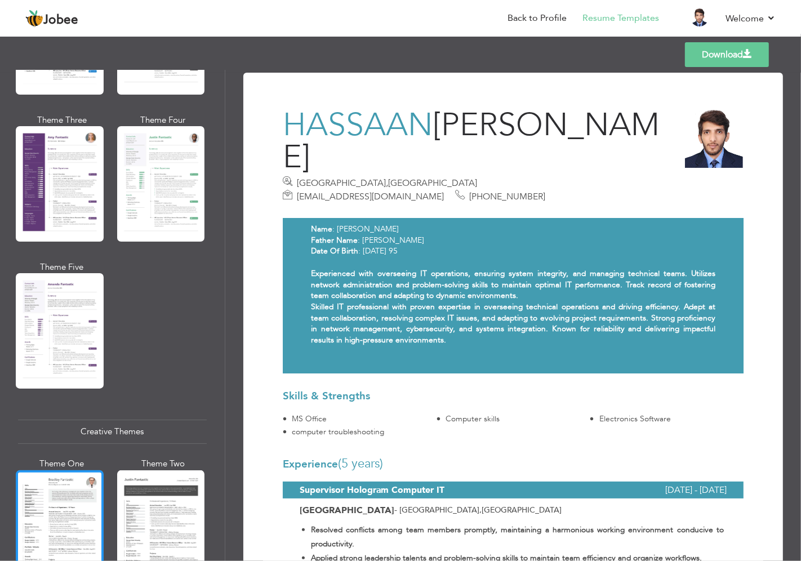
click at [68, 528] on div at bounding box center [60, 527] width 88 height 115
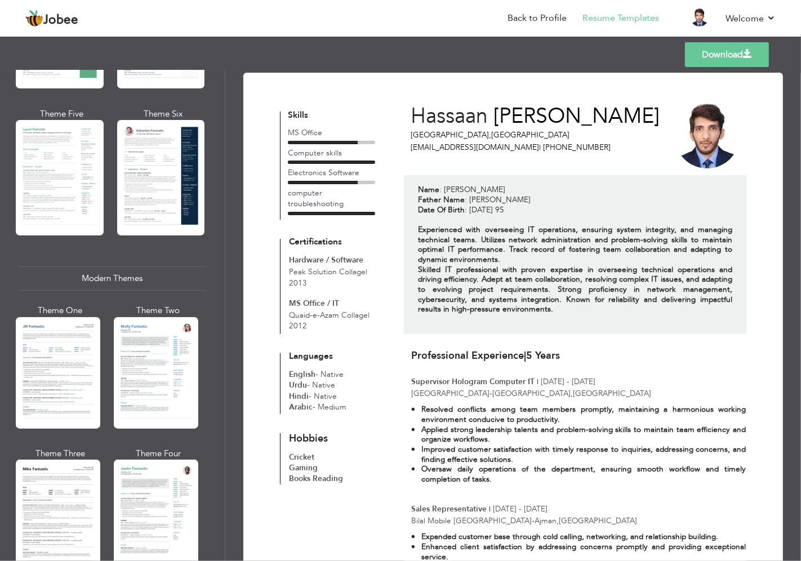
scroll to position [308, 0]
